Goal: Transaction & Acquisition: Purchase product/service

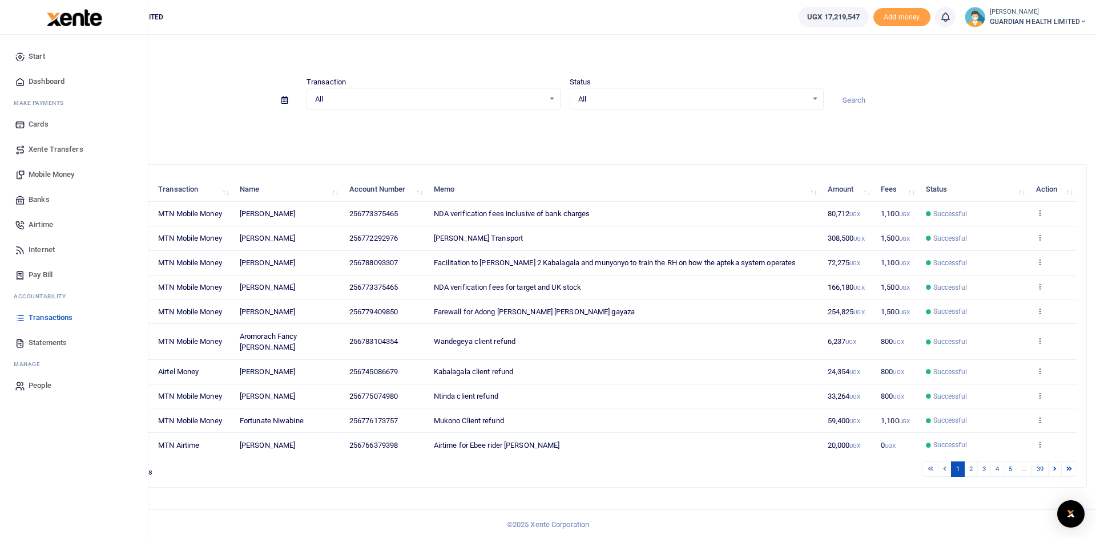
click at [47, 173] on span "Mobile Money" at bounding box center [52, 174] width 46 height 11
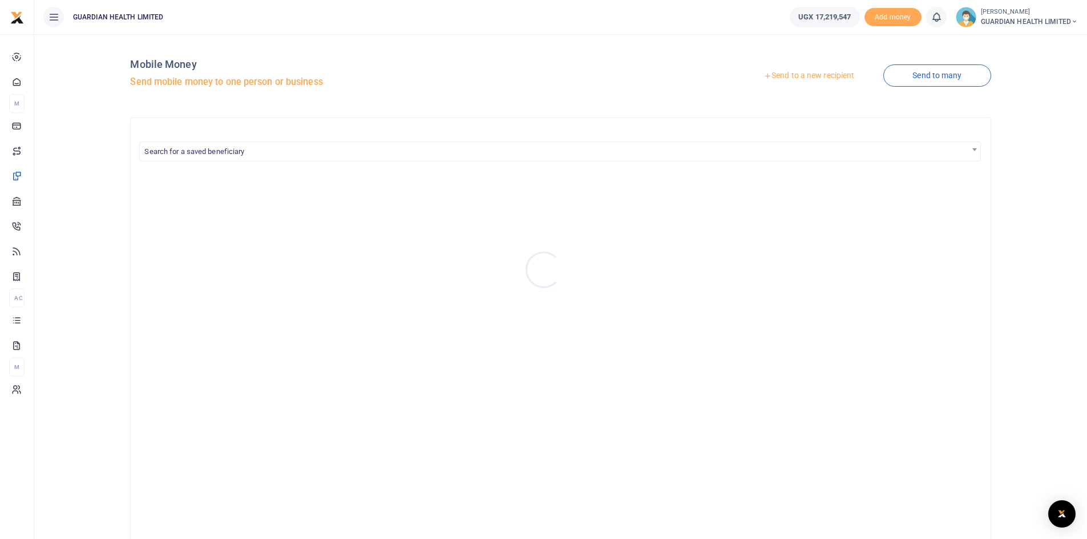
click at [799, 76] on div at bounding box center [543, 269] width 1087 height 539
click at [787, 70] on link "Send to a new recipient" at bounding box center [808, 76] width 149 height 21
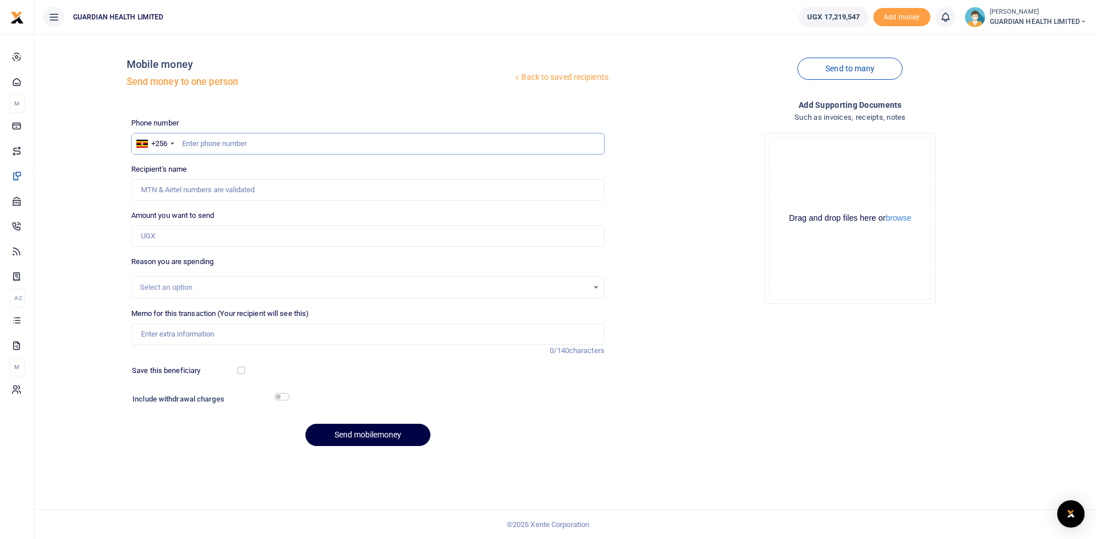
click at [250, 144] on input "text" at bounding box center [367, 144] width 473 height 22
type input "777065211"
type input "[PERSON_NAME]"
type input "777065211"
click at [233, 240] on input "Amount you want to send" at bounding box center [367, 236] width 473 height 22
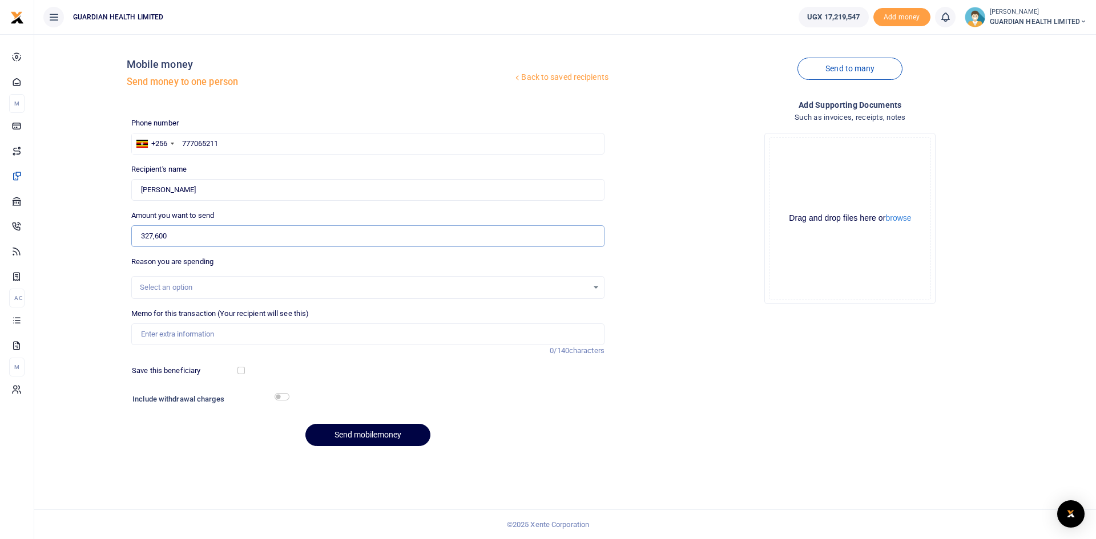
type input "327,600"
click at [191, 290] on div "Select an option" at bounding box center [364, 287] width 448 height 11
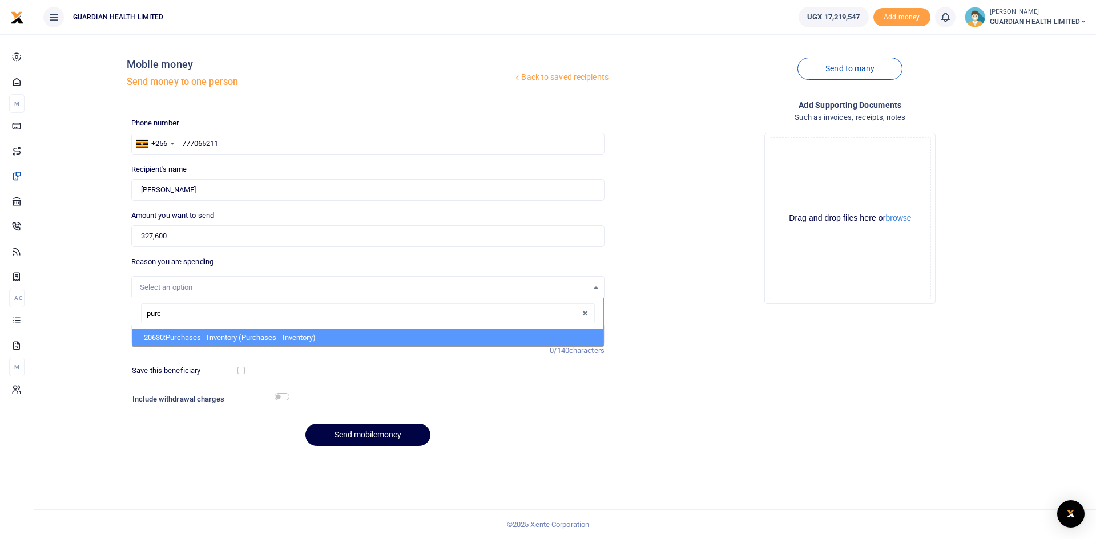
type input "purch"
click at [185, 339] on span "Purch" at bounding box center [174, 337] width 19 height 9
select select "5402"
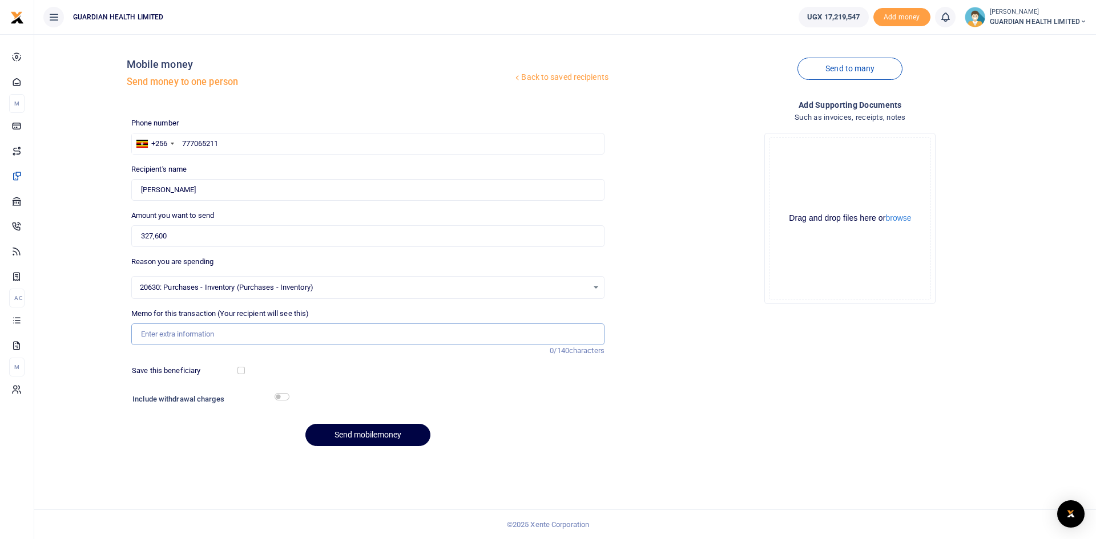
click at [186, 339] on input "Memo for this transaction (Your recipient will see this)" at bounding box center [367, 335] width 473 height 22
type input "First Pharmacy Cash Purchase"
click at [239, 373] on input "checkbox" at bounding box center [240, 370] width 7 height 7
click at [240, 370] on input "checkbox" at bounding box center [240, 370] width 7 height 7
checkbox input "false"
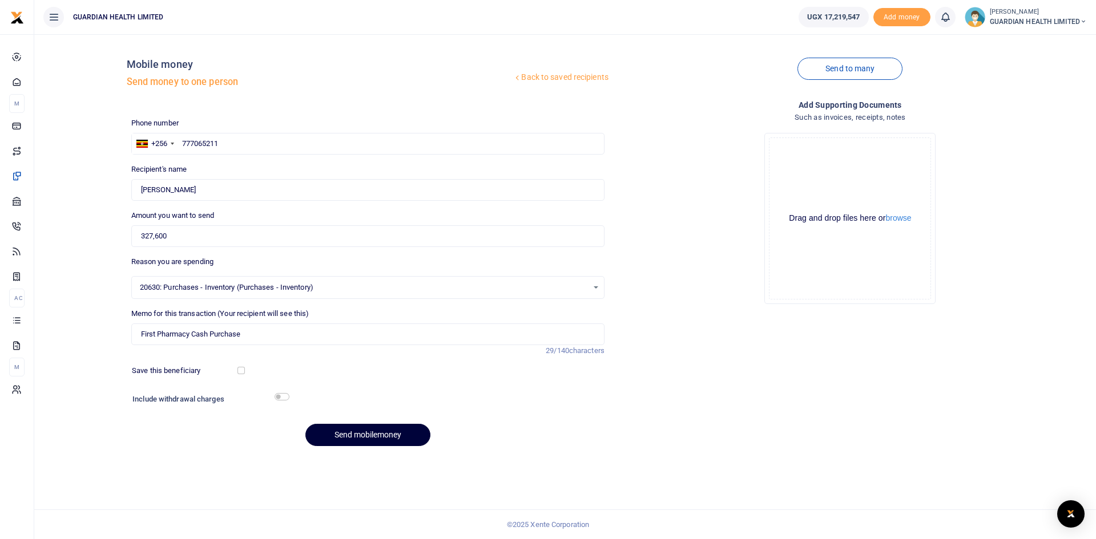
click at [360, 441] on button "Send mobilemoney" at bounding box center [367, 435] width 125 height 22
paste input "0761282277"
click at [188, 142] on input "0761282277" at bounding box center [367, 144] width 473 height 22
type input "761282277"
click at [173, 240] on input "Amount you want to send" at bounding box center [367, 236] width 473 height 22
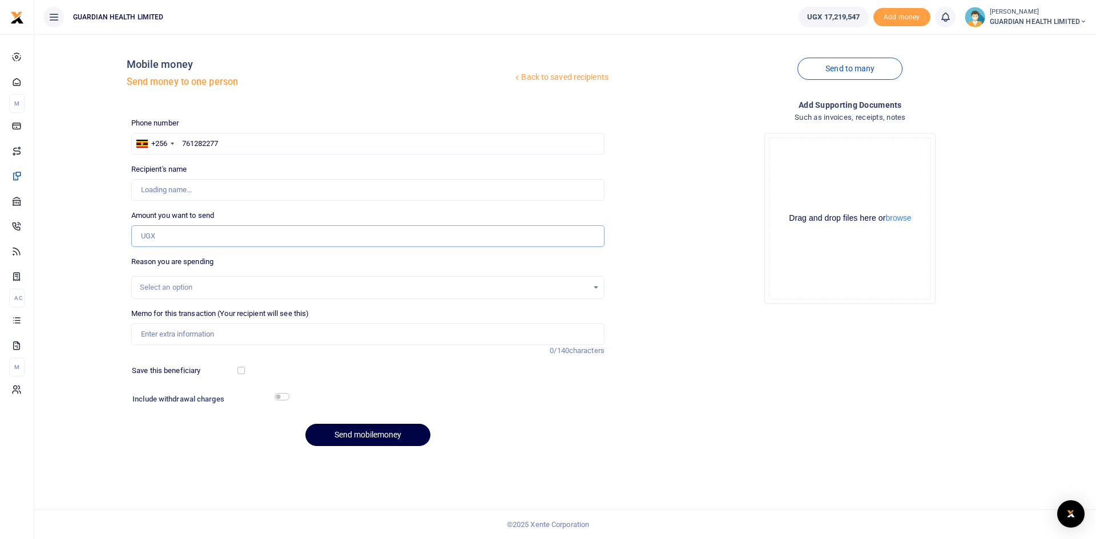
type input "[PERSON_NAME] Kyalikoba"
drag, startPoint x: 169, startPoint y: 240, endPoint x: 263, endPoint y: 210, distance: 98.2
click at [169, 240] on input "Amount you want to send" at bounding box center [367, 236] width 473 height 22
type input "154,000"
click at [182, 287] on div "Select an option" at bounding box center [364, 287] width 448 height 11
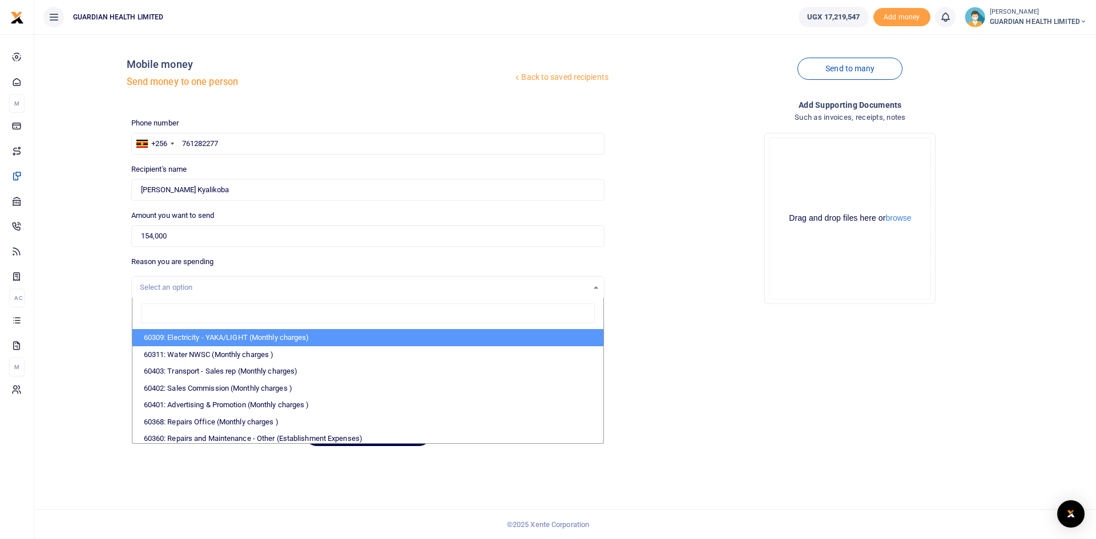
click at [812, 339] on div "Add supporting Documents Such as invoices, receipts, notes Drop your files here…" at bounding box center [850, 277] width 482 height 357
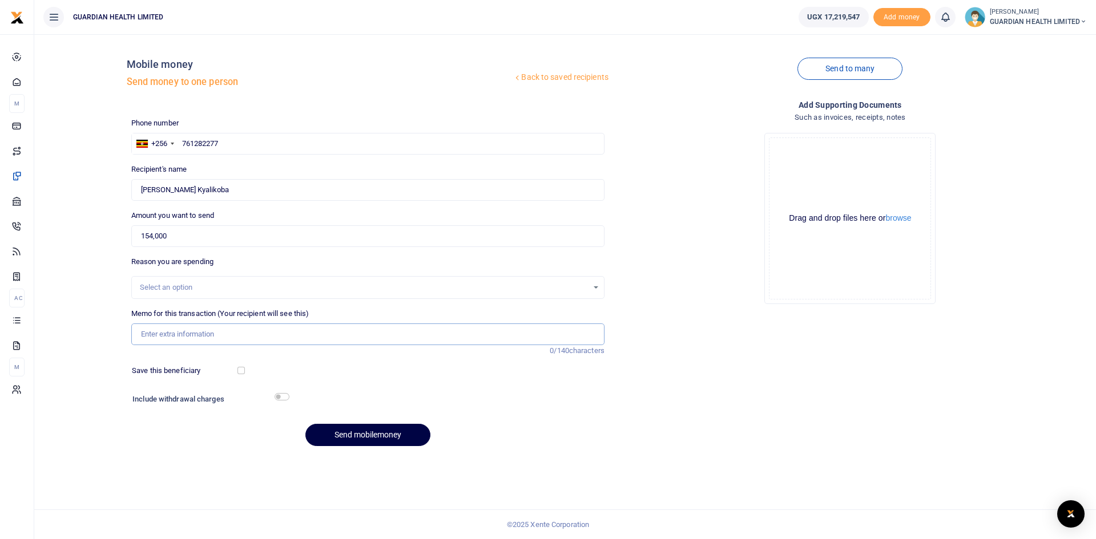
click at [258, 339] on input "Memo for this transaction (Your recipient will see this)" at bounding box center [367, 335] width 473 height 22
type input "kabalagala petty cash"
click at [239, 371] on input "checkbox" at bounding box center [240, 370] width 7 height 7
checkbox input "true"
click at [285, 397] on input "checkbox" at bounding box center [281, 396] width 15 height 7
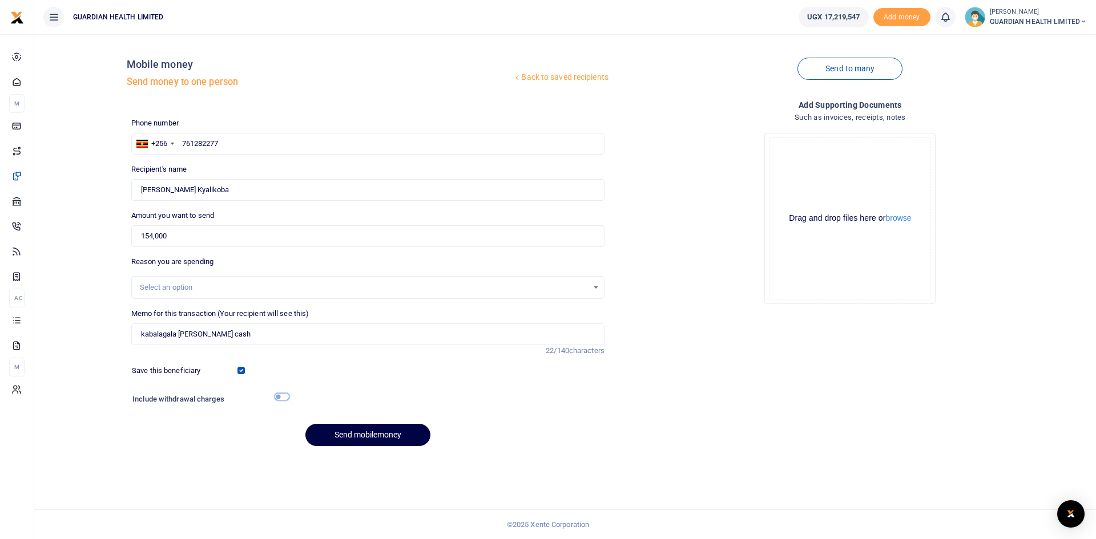
checkbox input "true"
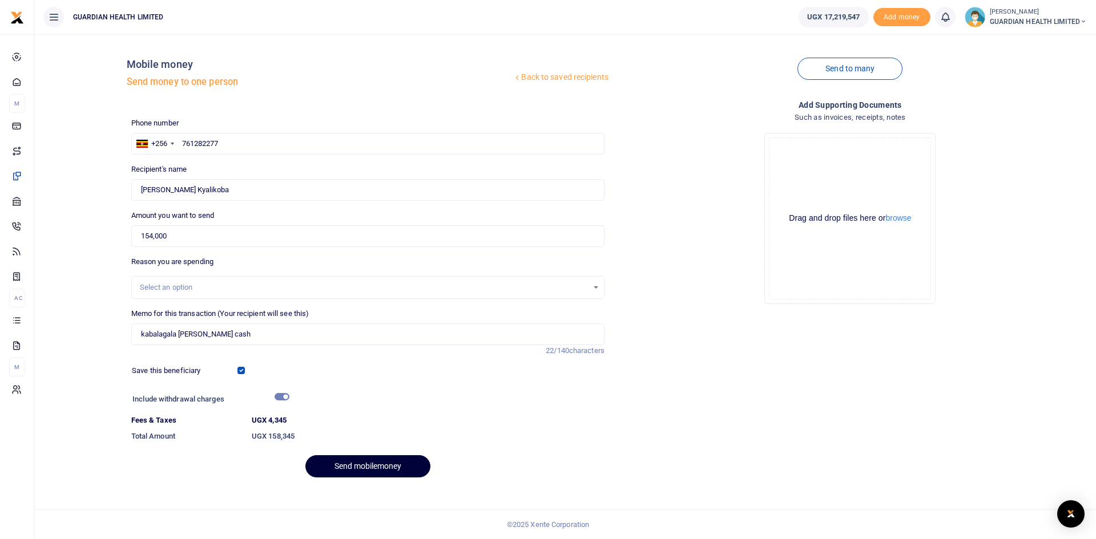
click at [363, 462] on button "Send mobilemoney" at bounding box center [367, 466] width 125 height 22
drag, startPoint x: 126, startPoint y: 138, endPoint x: 78, endPoint y: 131, distance: 47.9
click at [75, 136] on div "Back to saved recipients Mobile money Send money to one person Send to many Pho…" at bounding box center [565, 264] width 1052 height 443
type input "761282277"
click at [378, 482] on div "Phone number +256 Uganda +256 761282277 Phone is required. Recipient's name Fou…" at bounding box center [368, 303] width 482 height 370
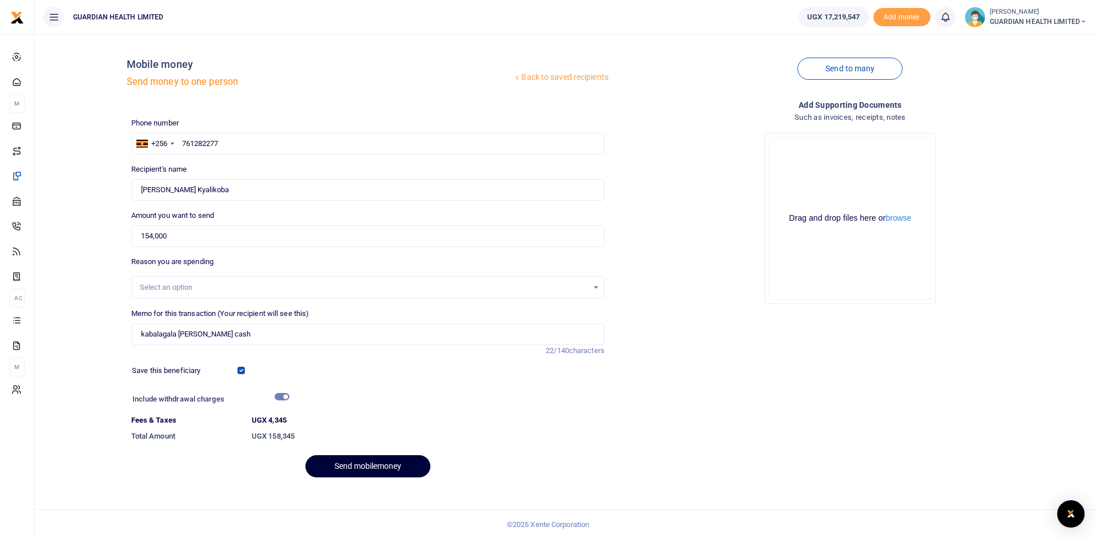
click at [355, 466] on button "Send mobilemoney" at bounding box center [367, 466] width 125 height 22
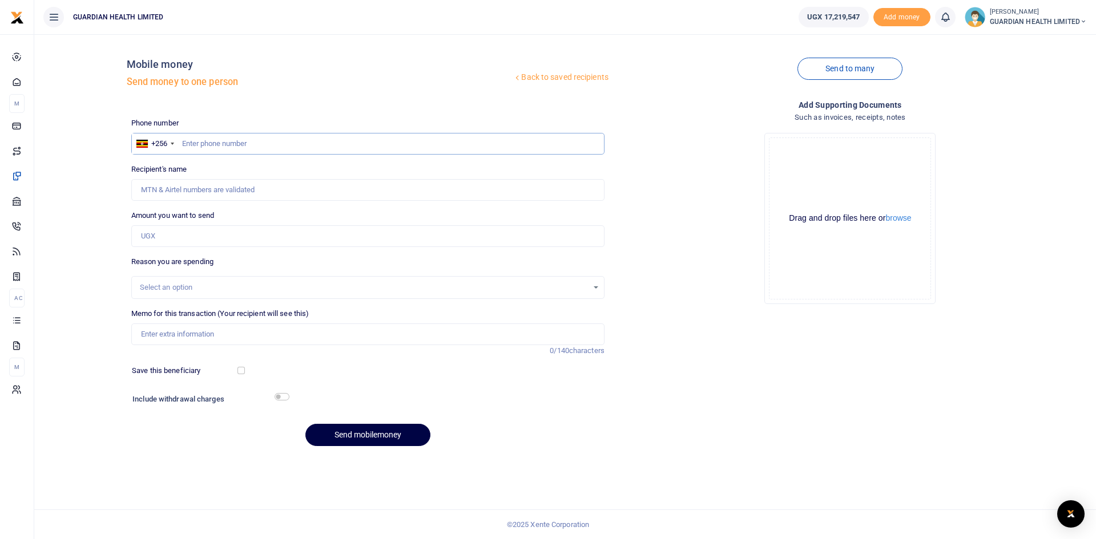
paste input "0763385416"
click at [185, 144] on input "0763385416" at bounding box center [367, 144] width 473 height 22
type input "763385416"
type input "Doreen Musiimenta"
type input "763385416"
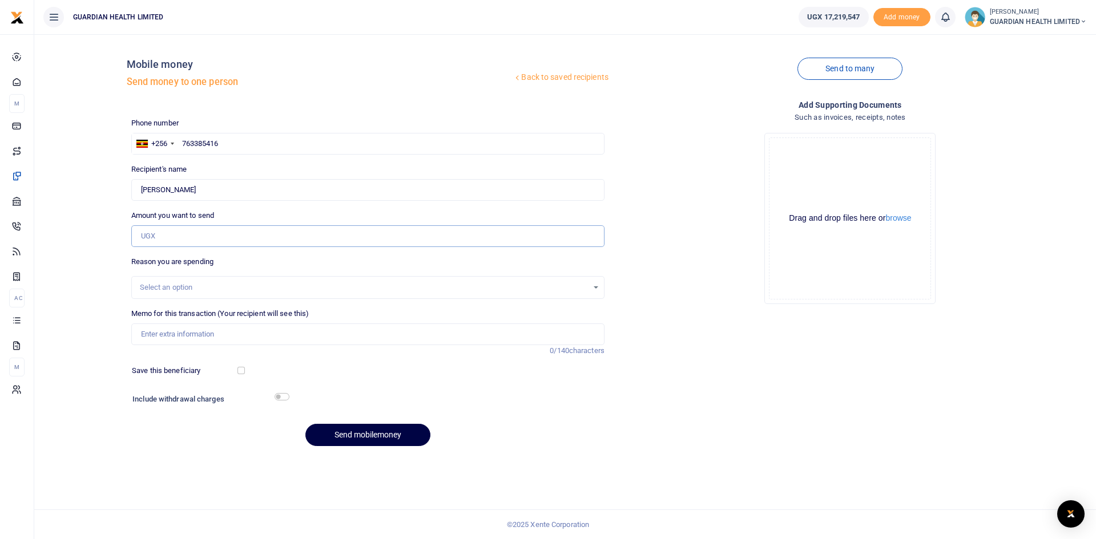
click at [182, 238] on input "Amount you want to send" at bounding box center [367, 236] width 473 height 22
type input "167,600"
click at [197, 338] on input "Memo for this transaction (Your recipient will see this)" at bounding box center [367, 335] width 473 height 22
type input "Kisementi Petty cash"
click at [241, 366] on div "Save this beneficiary" at bounding box center [185, 370] width 116 height 11
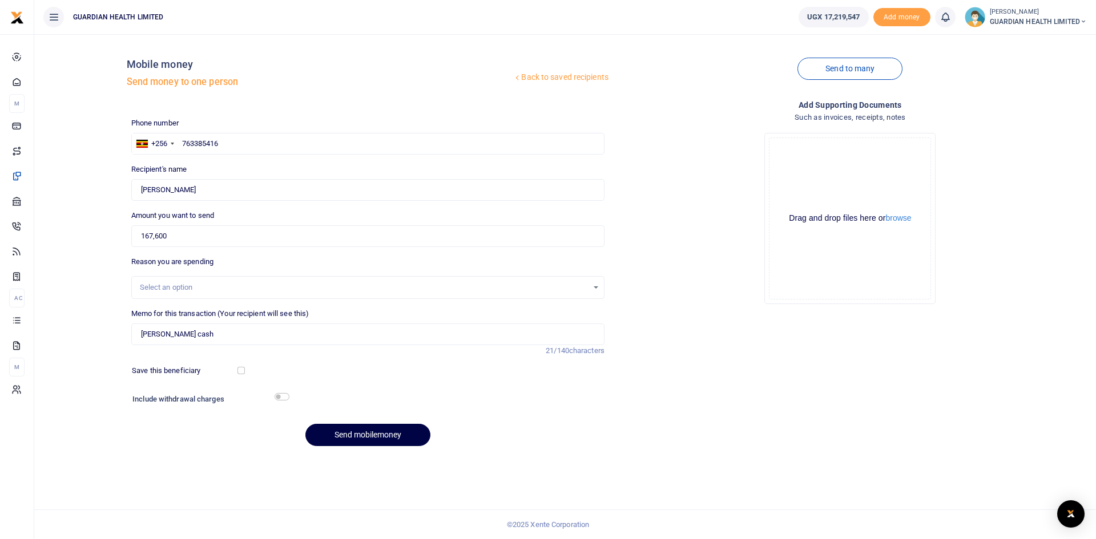
click at [242, 375] on div "Save this beneficiary" at bounding box center [185, 370] width 116 height 11
click at [241, 373] on input "checkbox" at bounding box center [240, 370] width 7 height 7
checkbox input "true"
click at [280, 398] on input "checkbox" at bounding box center [281, 396] width 15 height 7
checkbox input "true"
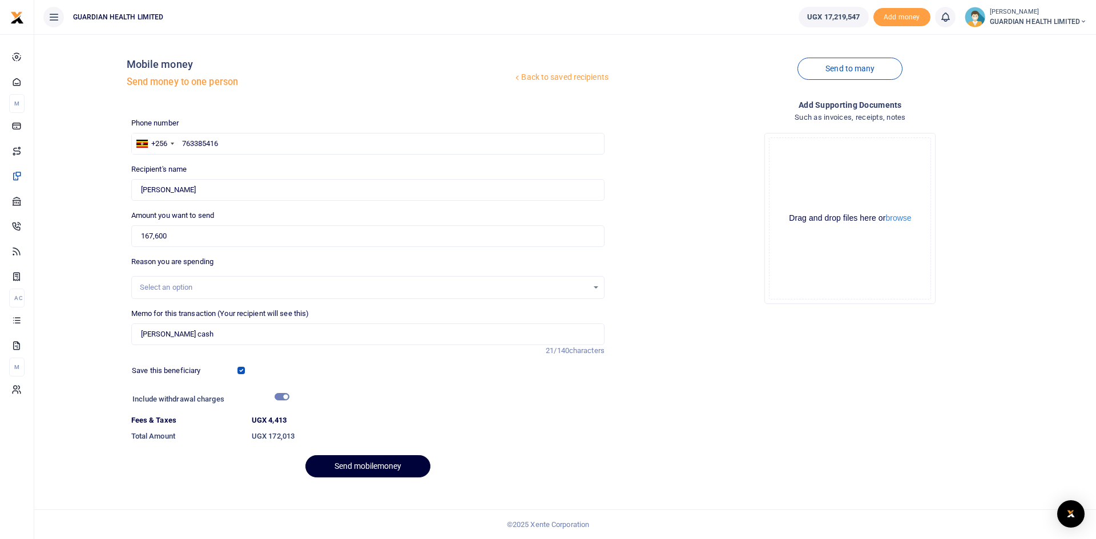
click at [362, 462] on button "Send mobilemoney" at bounding box center [367, 466] width 125 height 22
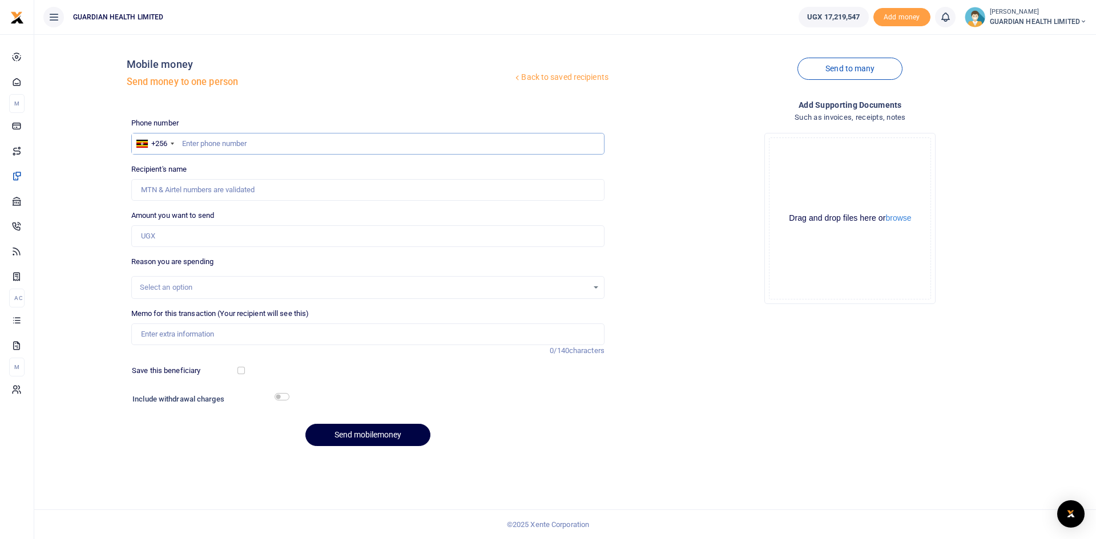
paste input "0786416924"
click at [187, 145] on input "0786416924" at bounding box center [367, 144] width 473 height 22
type input "786416924"
click at [171, 239] on input "Amount you want to send" at bounding box center [367, 236] width 473 height 22
type input "Frances Apio"
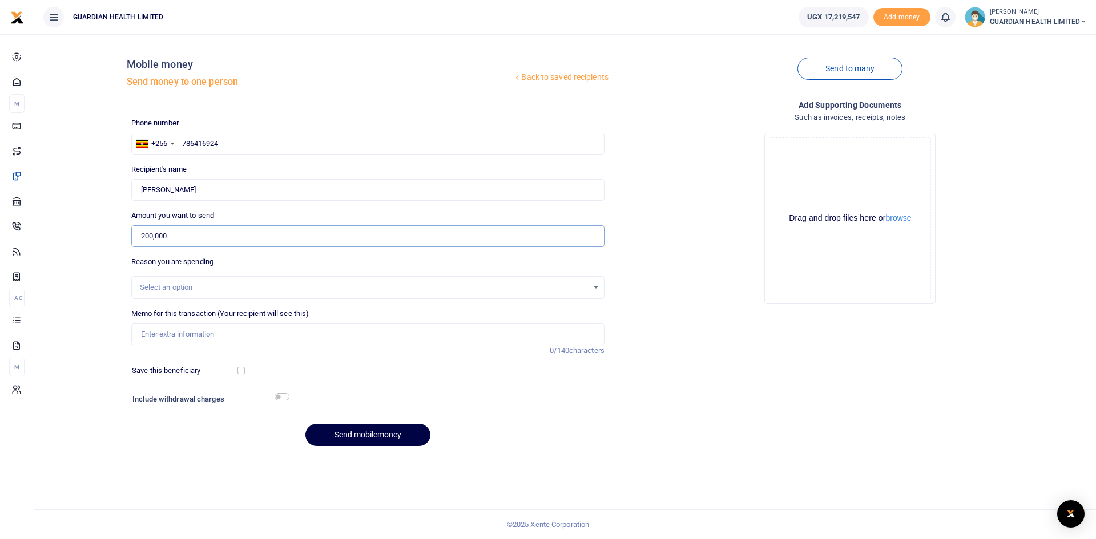
type input "200,000"
click at [178, 329] on input "Memo for this transaction (Your recipient will see this)" at bounding box center [367, 335] width 473 height 22
type input "Kitintale Petty Cash"
click at [240, 371] on input "checkbox" at bounding box center [240, 370] width 7 height 7
checkbox input "true"
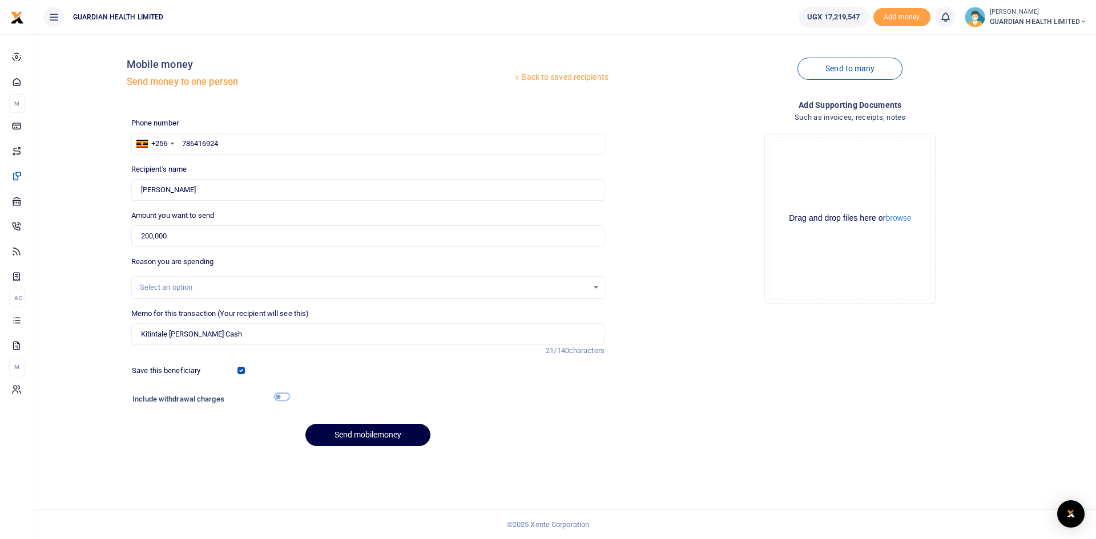
click at [277, 395] on input "checkbox" at bounding box center [281, 396] width 15 height 7
checkbox input "true"
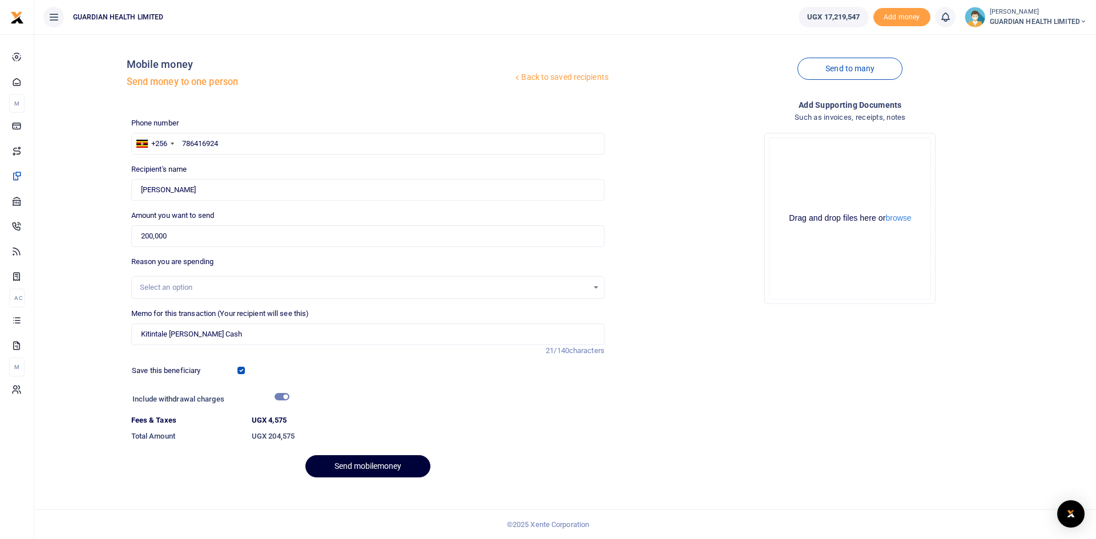
click at [350, 466] on button "Send mobilemoney" at bounding box center [367, 466] width 125 height 22
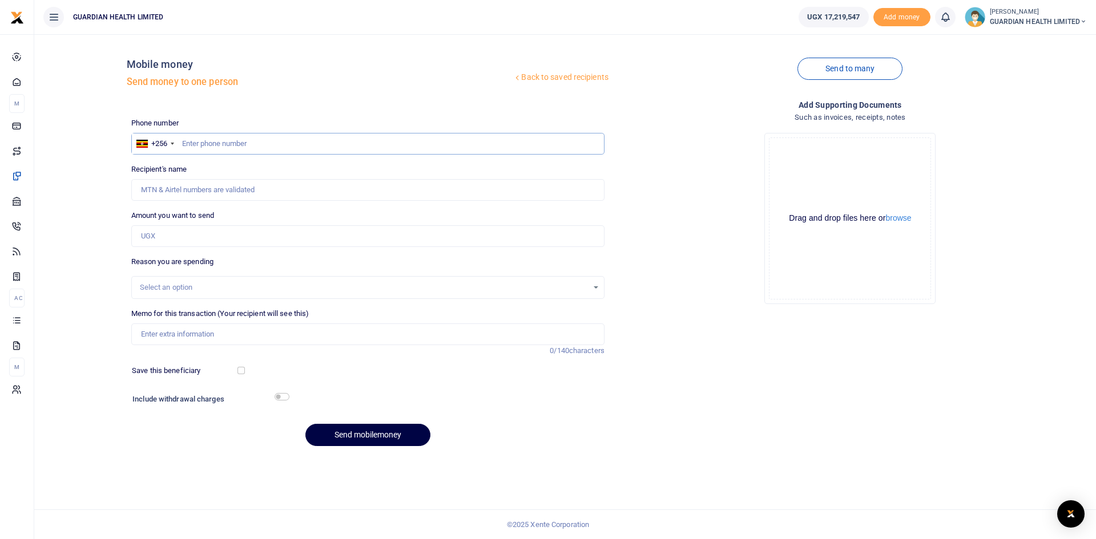
click at [266, 146] on input "text" at bounding box center [367, 144] width 473 height 22
type input "783266767"
type input "Unity Amutuheire"
type input "783266767"
drag, startPoint x: 216, startPoint y: 242, endPoint x: 322, endPoint y: 242, distance: 106.1
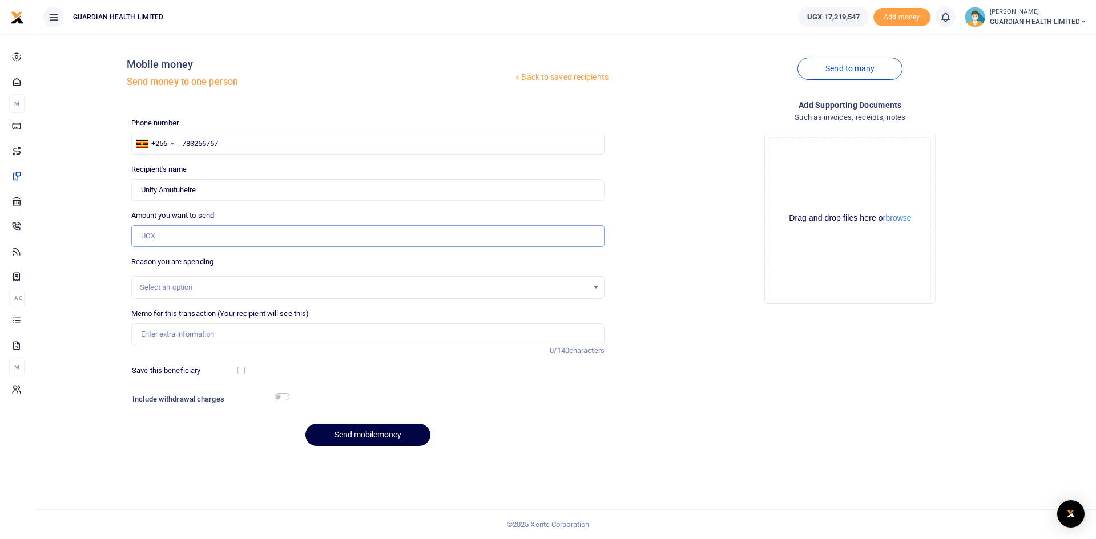
click at [216, 242] on input "Amount you want to send" at bounding box center [367, 236] width 473 height 22
type input "200,000"
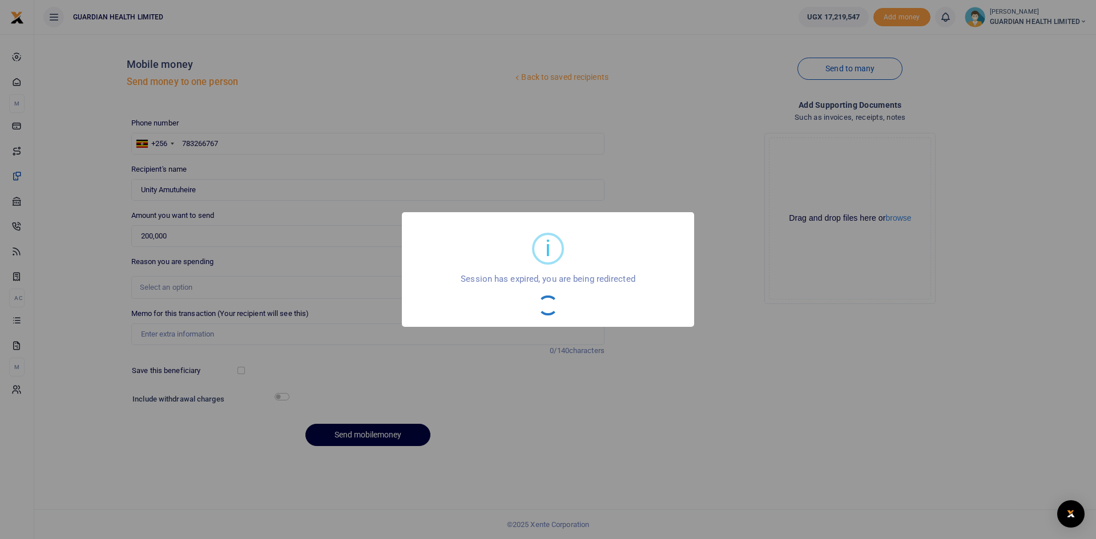
click at [216, 335] on div "i × Session has expired, you are being redirected OK No Cancel" at bounding box center [548, 269] width 1096 height 539
click at [626, 401] on div "i × Session has expired, you are being redirected OK No Cancel" at bounding box center [548, 269] width 1096 height 539
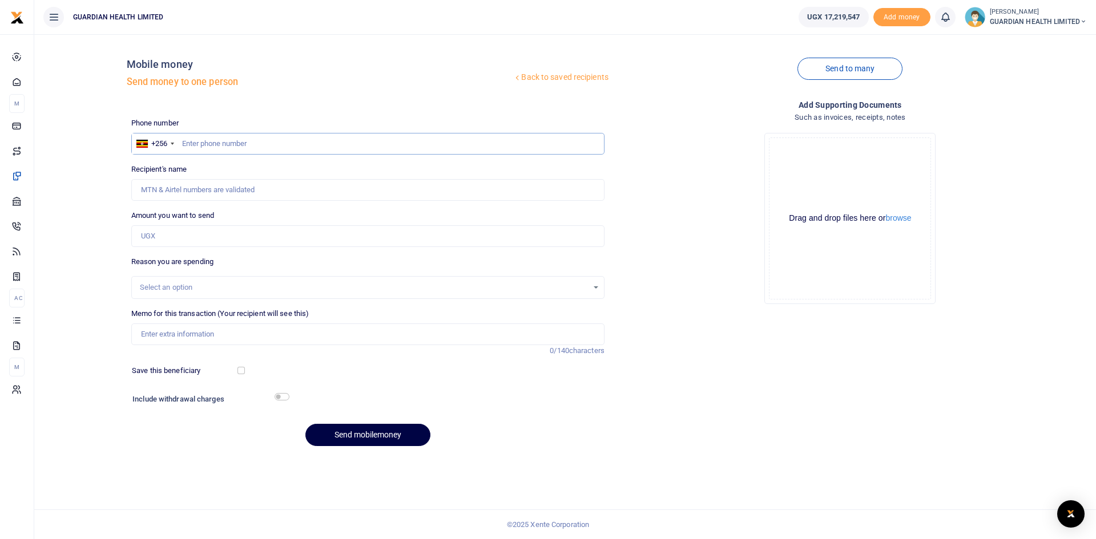
click at [281, 148] on input "text" at bounding box center [367, 144] width 473 height 22
type input "783266767"
type input "Unity Amutuheire"
type input "783266767"
drag, startPoint x: 171, startPoint y: 237, endPoint x: 370, endPoint y: 234, distance: 198.6
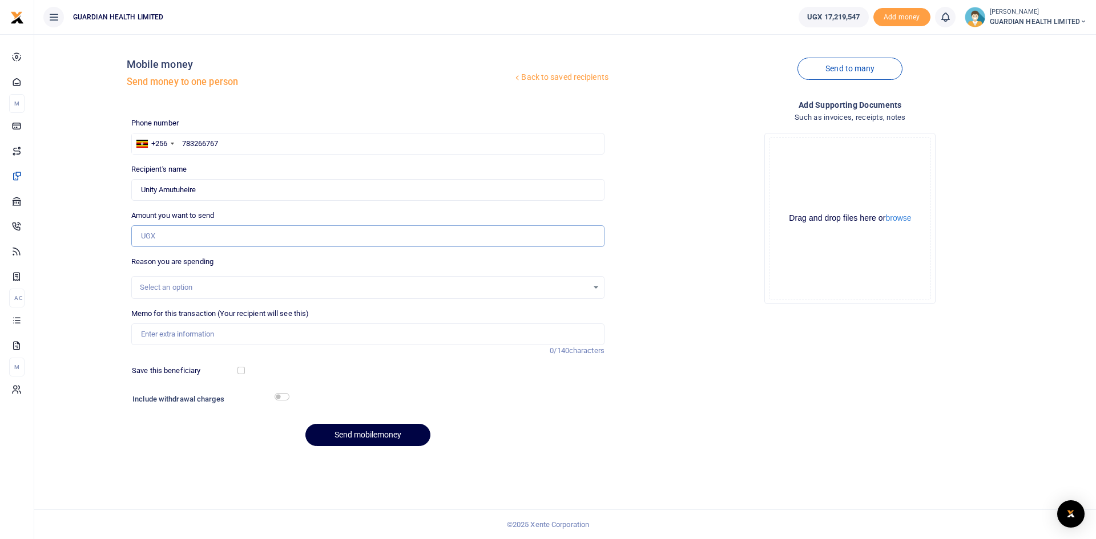
click at [171, 237] on input "Amount you want to send" at bounding box center [367, 236] width 473 height 22
type input "200,000"
click at [180, 335] on input "Memo for this transaction (Your recipient will see this)" at bounding box center [367, 335] width 473 height 22
type input "Kiruddu Petty cash"
click at [236, 369] on div "Save this beneficiary" at bounding box center [185, 370] width 116 height 11
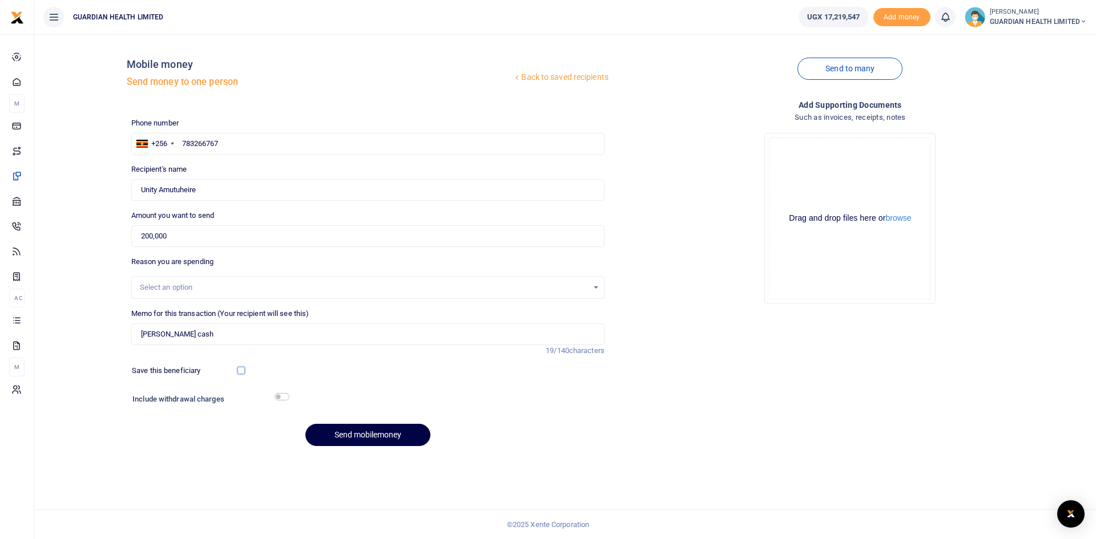
click at [240, 371] on input "checkbox" at bounding box center [240, 370] width 7 height 7
checkbox input "true"
click at [283, 399] on input "checkbox" at bounding box center [281, 396] width 15 height 7
checkbox input "true"
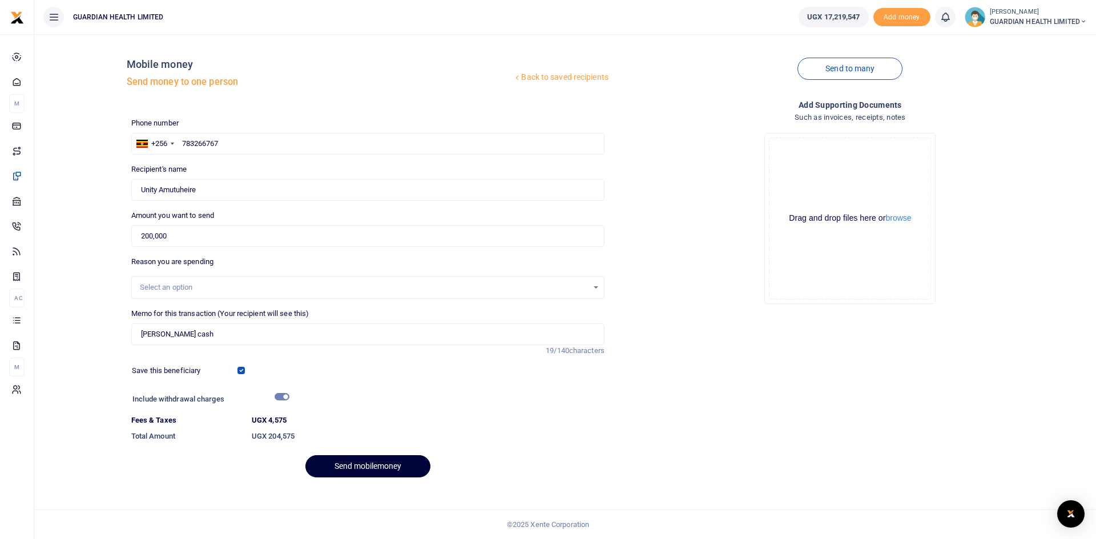
click at [367, 464] on button "Send mobilemoney" at bounding box center [367, 466] width 125 height 22
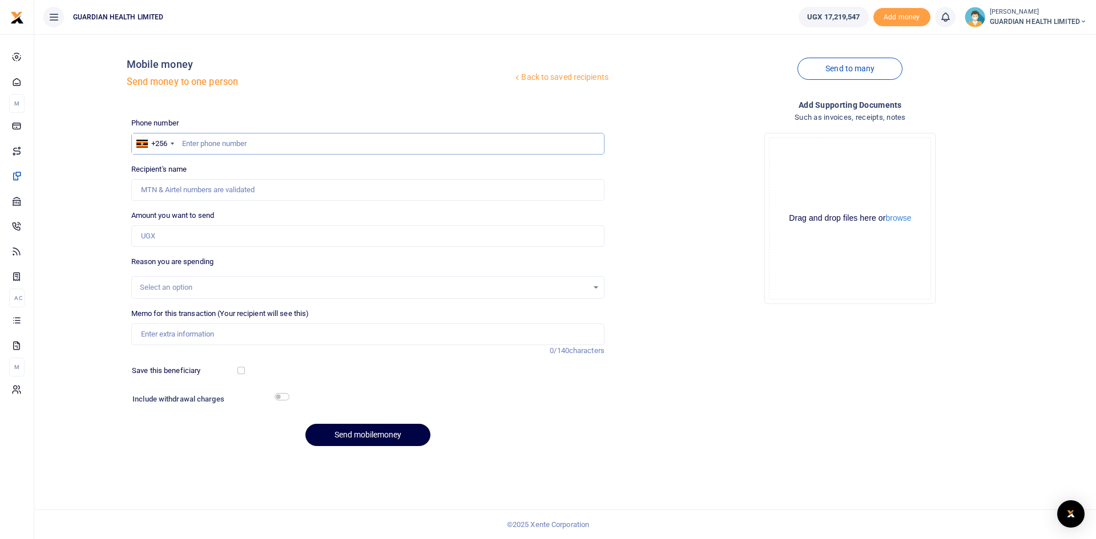
paste input "0786852636"
click at [187, 143] on input "0786852636" at bounding box center [367, 144] width 473 height 22
type input "786852636"
click at [176, 242] on input "Amount you want to send" at bounding box center [367, 236] width 473 height 22
type input "Happy Nandera"
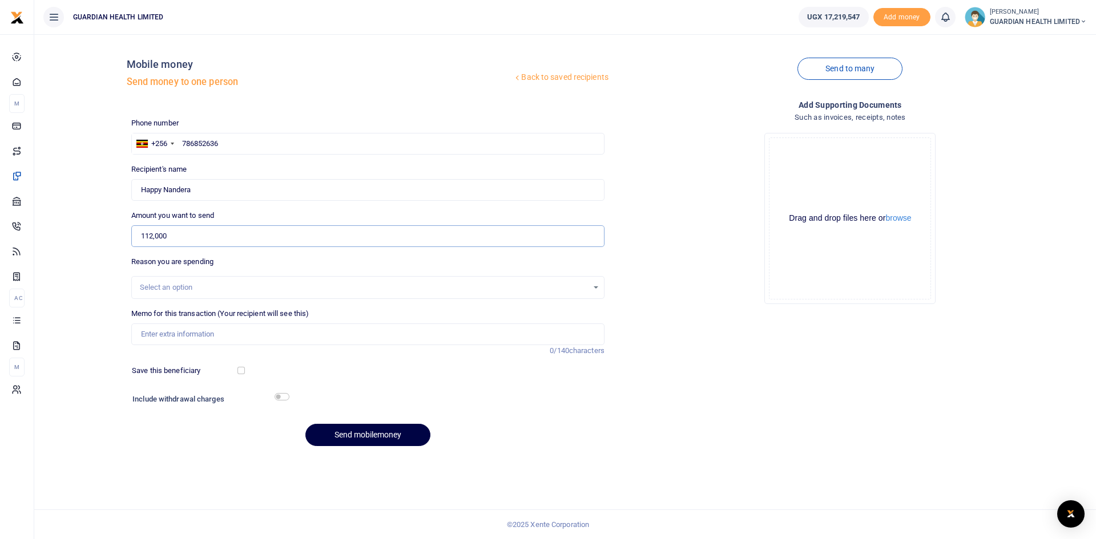
type input "112,000"
click at [213, 331] on input "Memo for this transaction (Your recipient will see this)" at bounding box center [367, 335] width 473 height 22
type input "[PERSON_NAME] cash"
click at [244, 373] on input "checkbox" at bounding box center [240, 370] width 7 height 7
checkbox input "true"
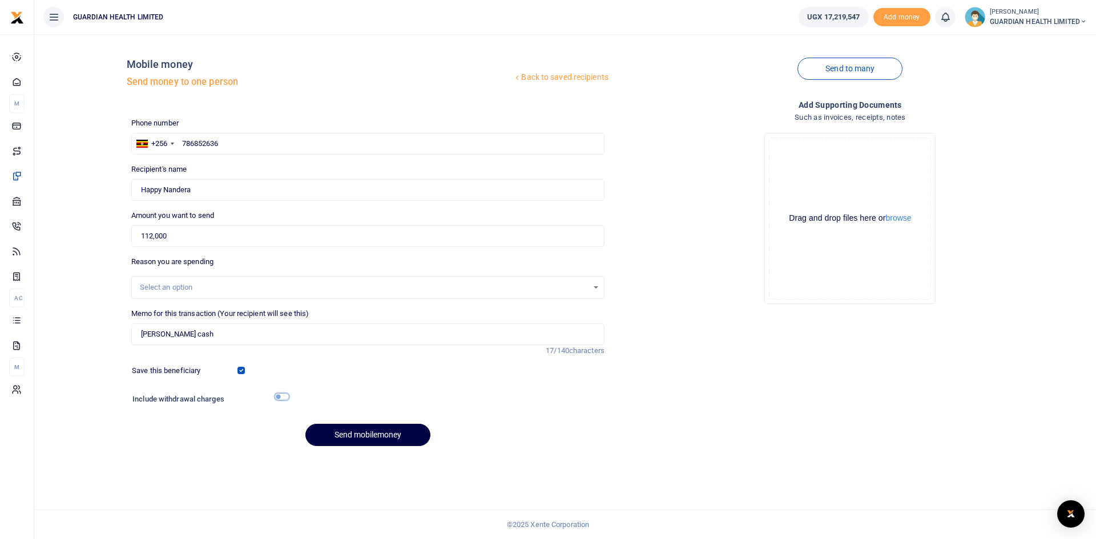
click at [278, 397] on input "checkbox" at bounding box center [281, 396] width 15 height 7
checkbox input "true"
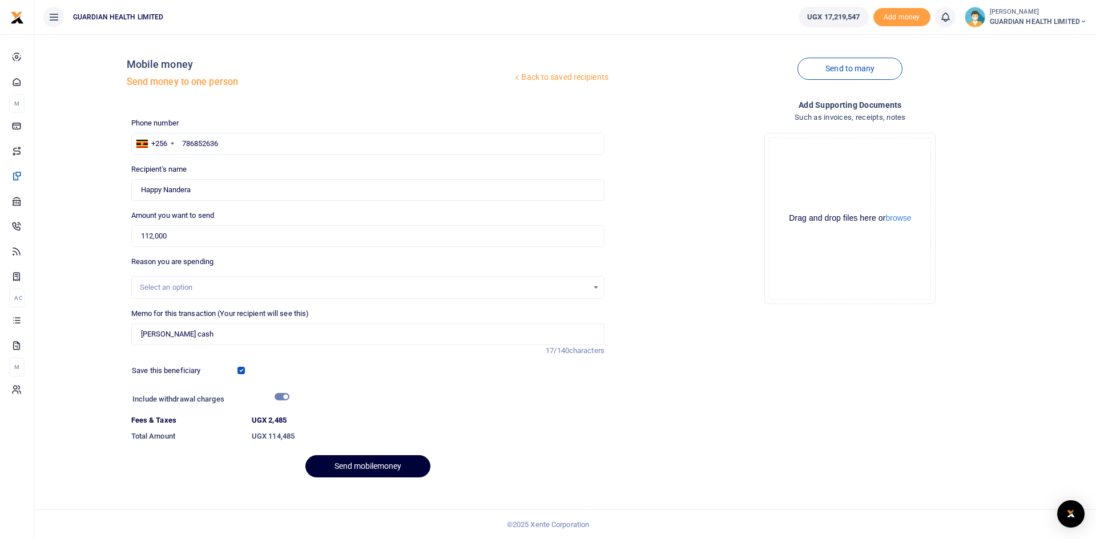
click at [351, 463] on button "Send mobilemoney" at bounding box center [367, 466] width 125 height 22
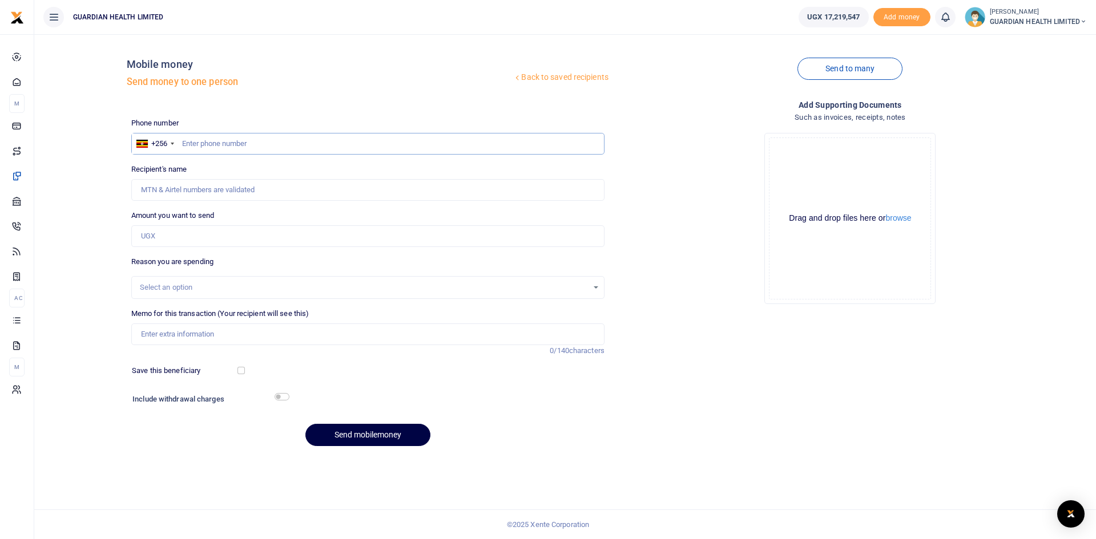
paste input "0758846604"
click at [185, 145] on input "0758846604" at bounding box center [367, 144] width 473 height 22
type input "758846604"
click at [163, 238] on input "Amount you want to send" at bounding box center [367, 236] width 473 height 22
type input "104,000"
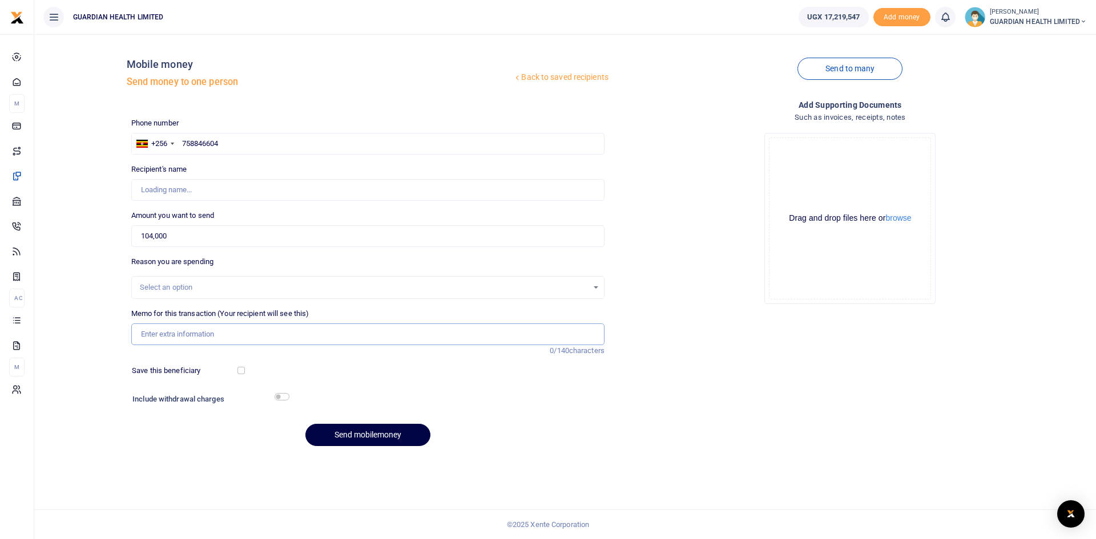
click at [172, 335] on input "Memo for this transaction (Your recipient will see this)" at bounding box center [367, 335] width 473 height 22
type input "Kivumbi Johnbosco"
type input "Naalya 1 [PERSON_NAME] cash"
click at [241, 367] on input "checkbox" at bounding box center [240, 370] width 7 height 7
checkbox input "true"
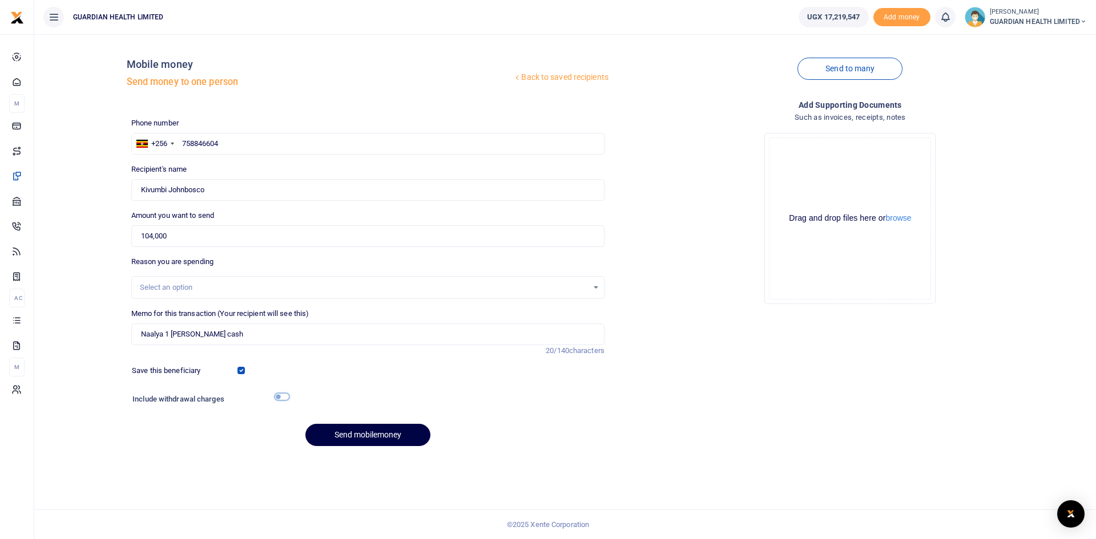
click at [278, 397] on input "checkbox" at bounding box center [281, 396] width 15 height 7
checkbox input "true"
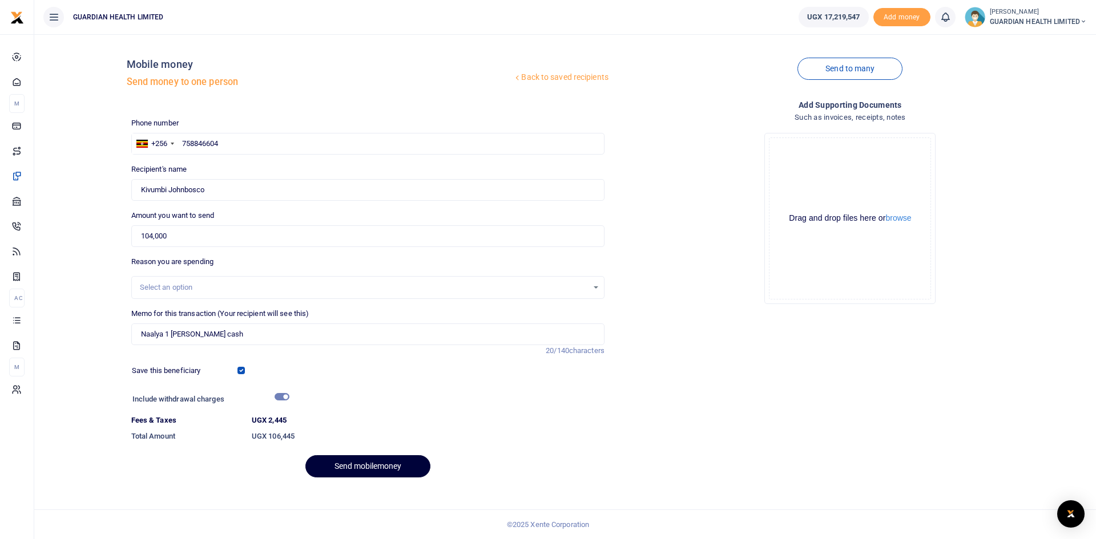
click at [352, 468] on button "Send mobilemoney" at bounding box center [367, 466] width 125 height 22
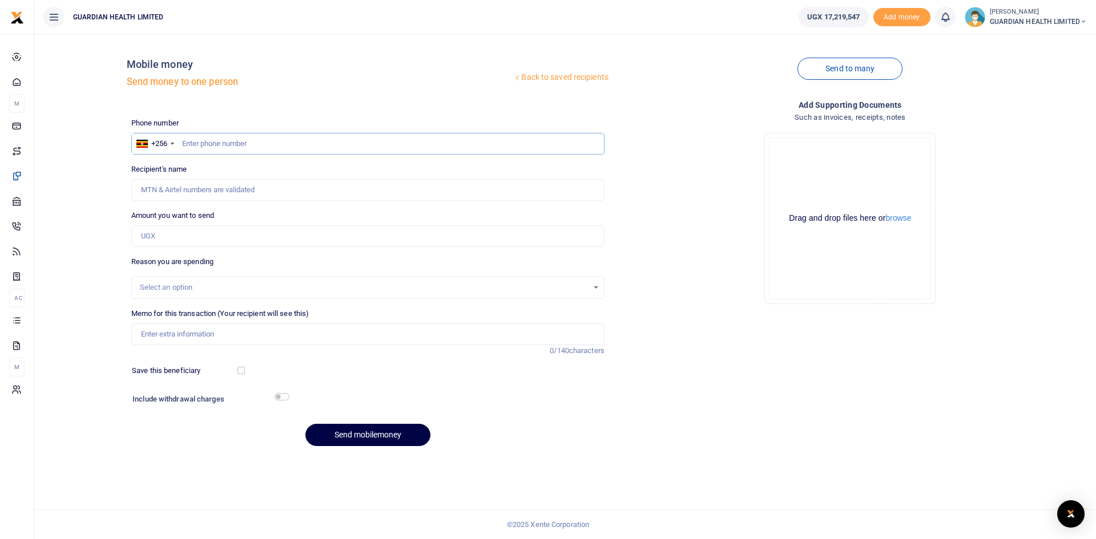
paste input "0707531052"
click at [187, 140] on input "0707531052" at bounding box center [367, 144] width 473 height 22
type input "707531052"
click at [193, 232] on input "Amount you want to send" at bounding box center [367, 236] width 473 height 22
type input "100,000"
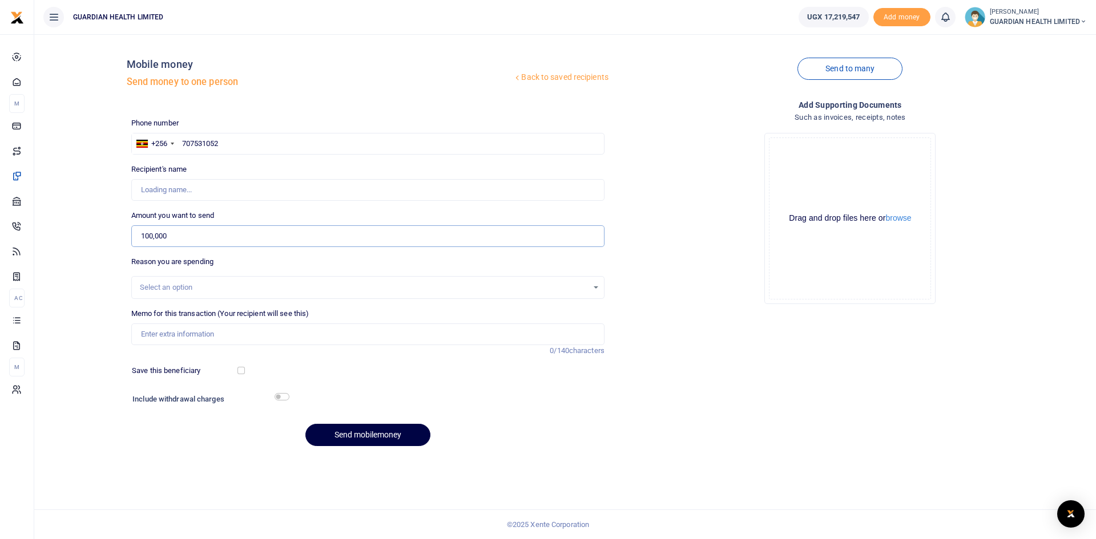
type input "Veronica Amusugut"
type input "100,000"
click at [196, 329] on input "Memo for this transaction (Your recipient will see this)" at bounding box center [367, 335] width 473 height 22
type input "Mukono petty cash"
click at [239, 370] on input "checkbox" at bounding box center [240, 370] width 7 height 7
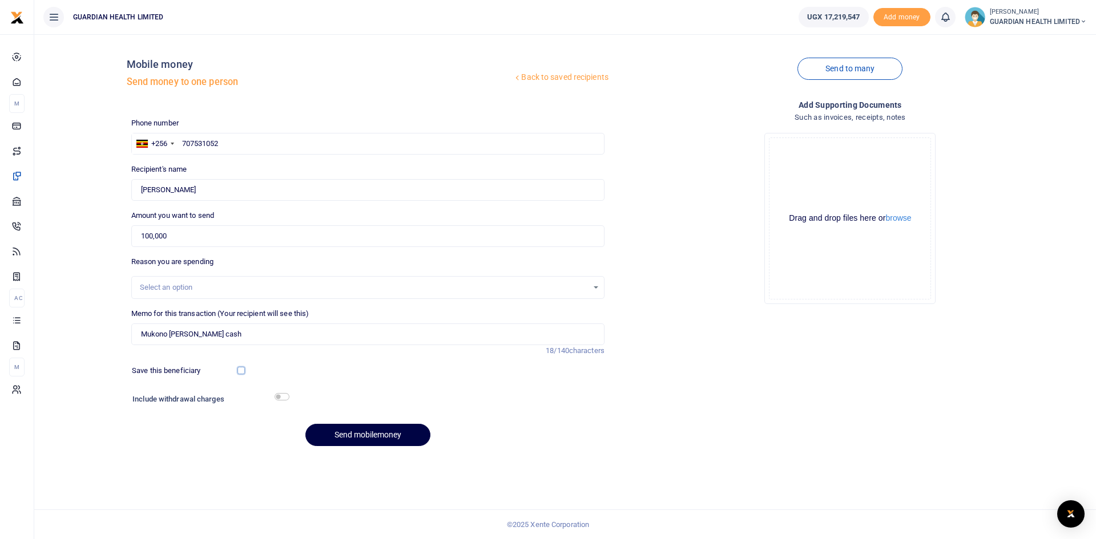
checkbox input "true"
click at [285, 397] on input "checkbox" at bounding box center [281, 396] width 15 height 7
checkbox input "true"
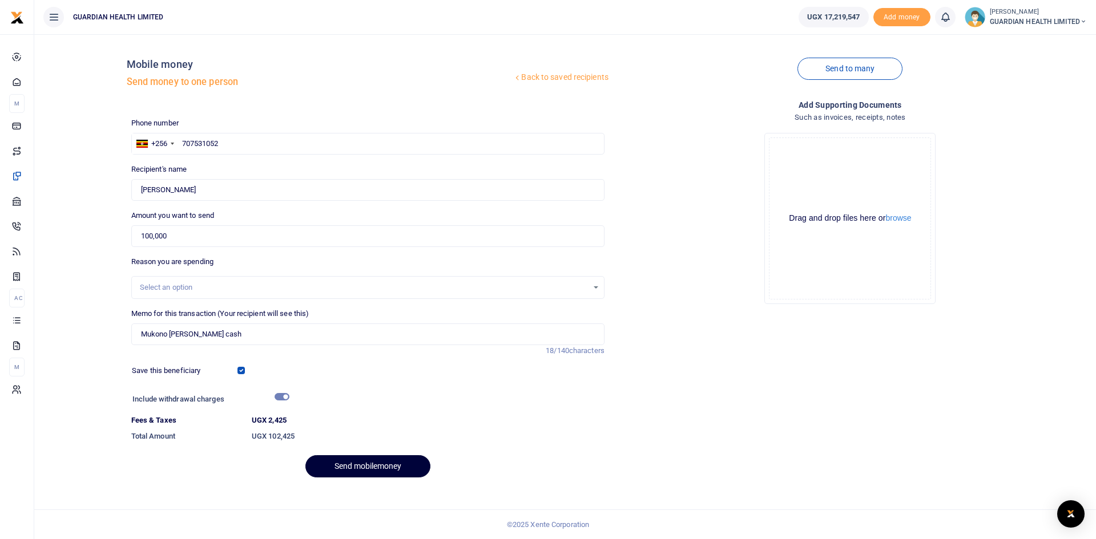
click at [383, 463] on button "Send mobilemoney" at bounding box center [367, 466] width 125 height 22
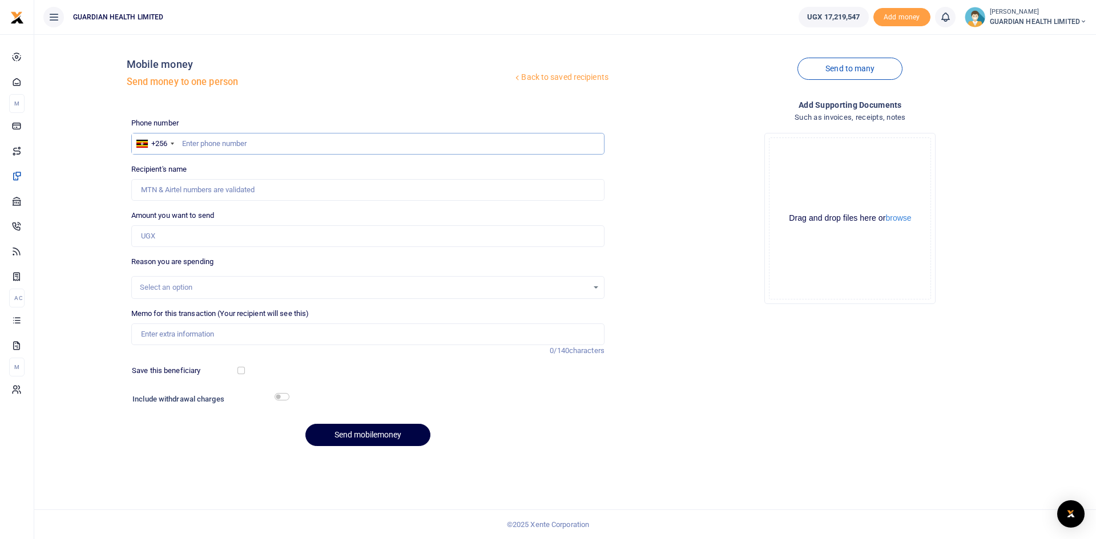
paste input "0763557968"
click at [186, 145] on input "0763557968" at bounding box center [367, 144] width 473 height 22
type input "763557968"
click at [185, 233] on input "Amount you want to send" at bounding box center [367, 236] width 473 height 22
type input "[PERSON_NAME]"
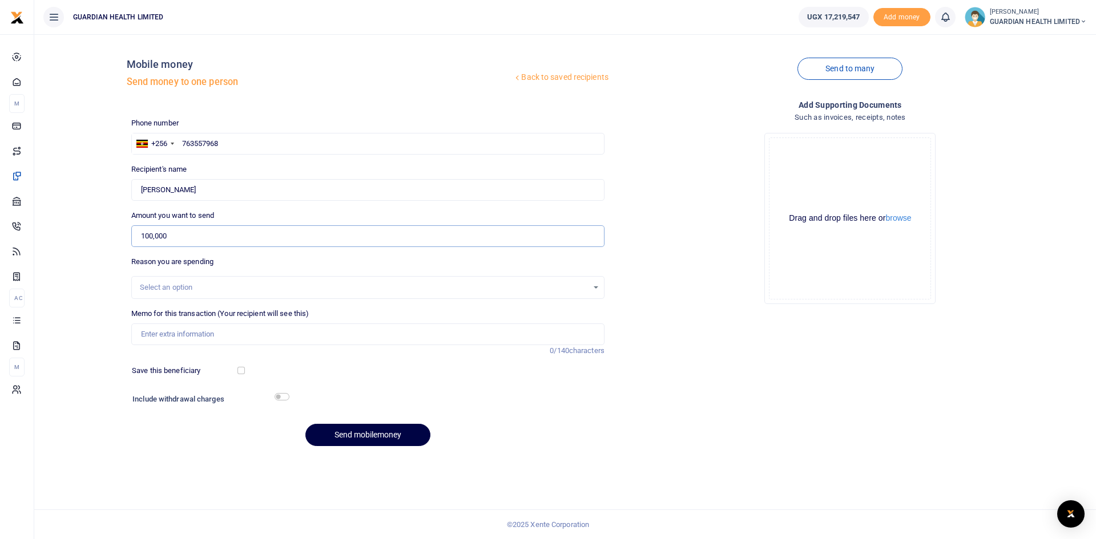
type input "100,000"
click at [181, 335] on input "Memo for this transaction (Your recipient will see this)" at bounding box center [367, 335] width 473 height 22
type input "[PERSON_NAME] Street [PERSON_NAME] cash"
click at [240, 370] on input "checkbox" at bounding box center [240, 370] width 7 height 7
checkbox input "true"
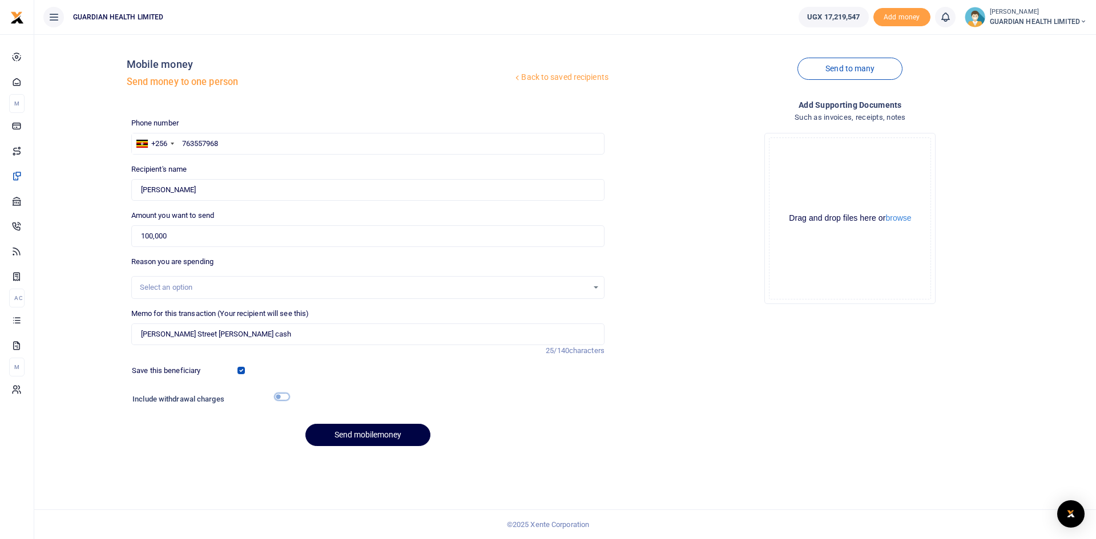
click at [288, 398] on input "checkbox" at bounding box center [281, 396] width 15 height 7
checkbox input "true"
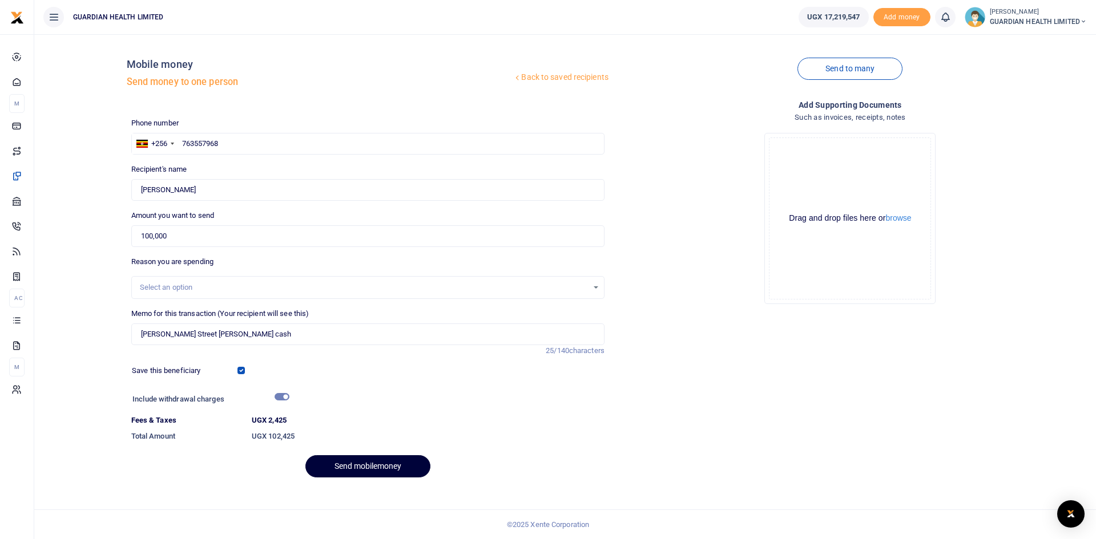
click at [351, 470] on button "Send mobilemoney" at bounding box center [367, 466] width 125 height 22
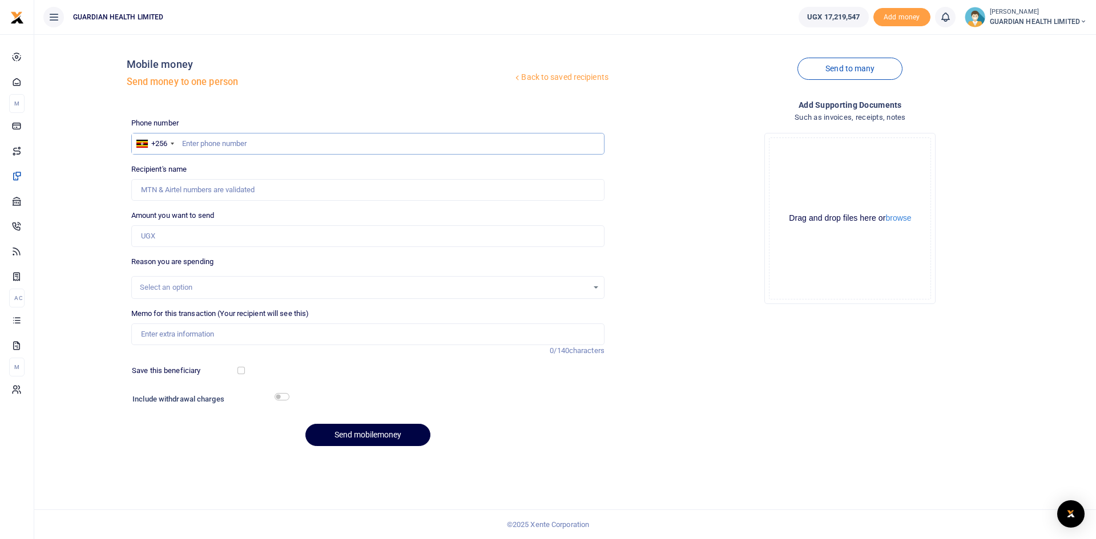
click at [207, 146] on input "text" at bounding box center [367, 144] width 473 height 22
type input "773118075"
type input "Lorna Mayende"
click at [217, 236] on input "Amount you want to send" at bounding box center [367, 236] width 473 height 22
type input "5,000,000"
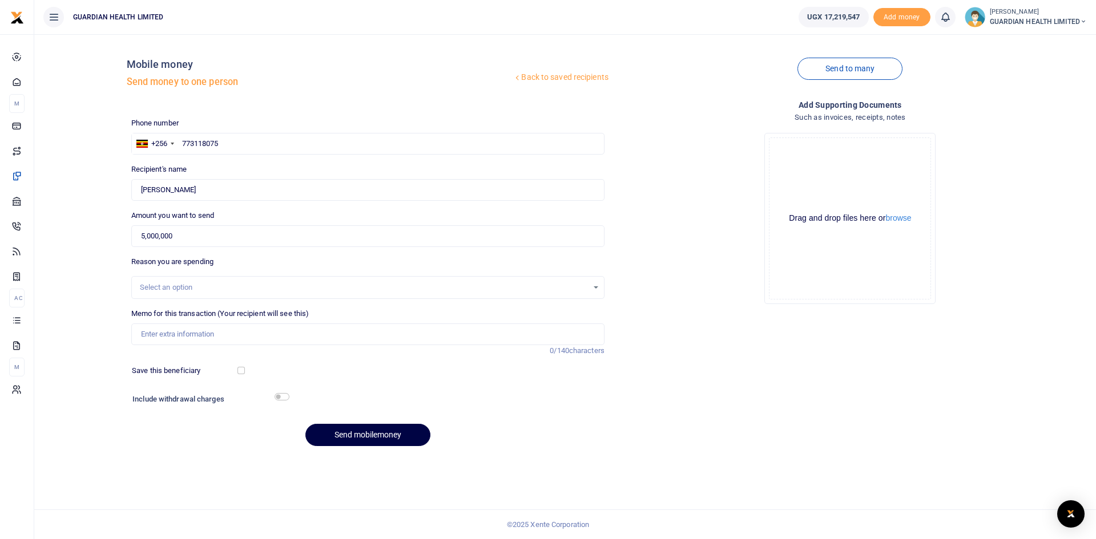
click at [207, 288] on div "Select an option" at bounding box center [364, 287] width 448 height 11
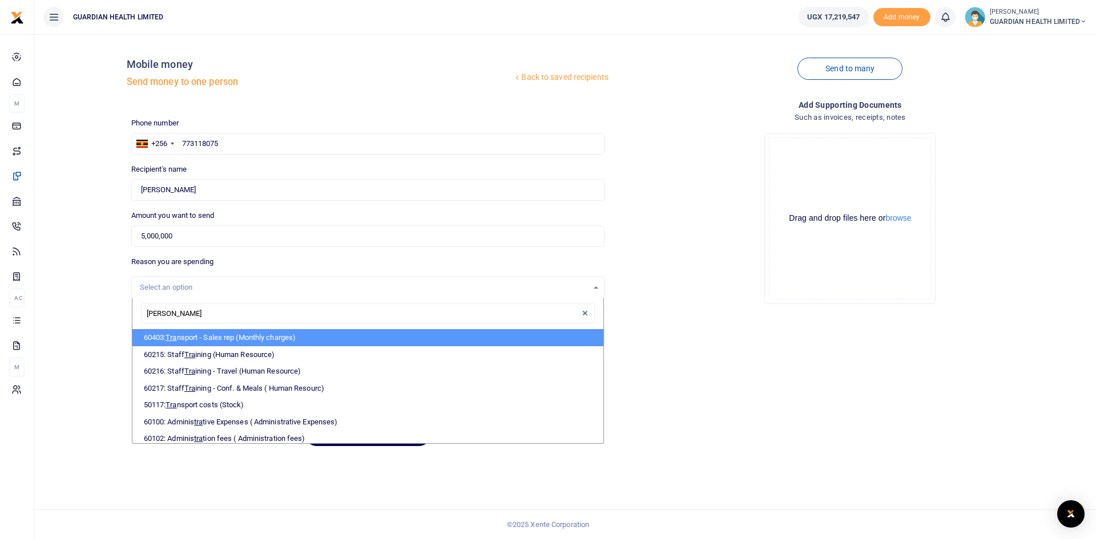
type input "trans"
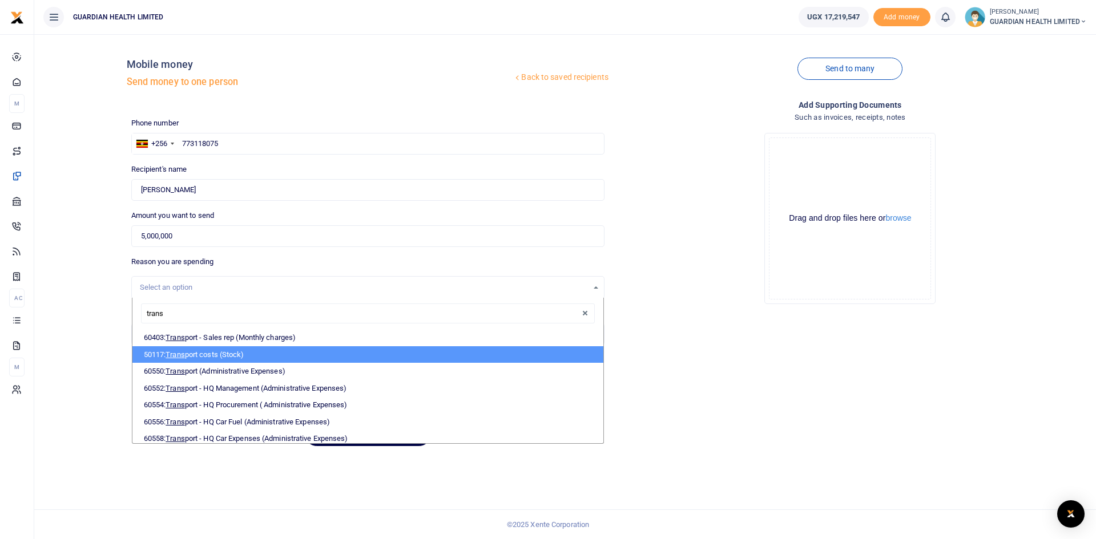
click at [229, 354] on li "50117: Trans port costs (Stock)" at bounding box center [367, 354] width 471 height 17
select select "5403"
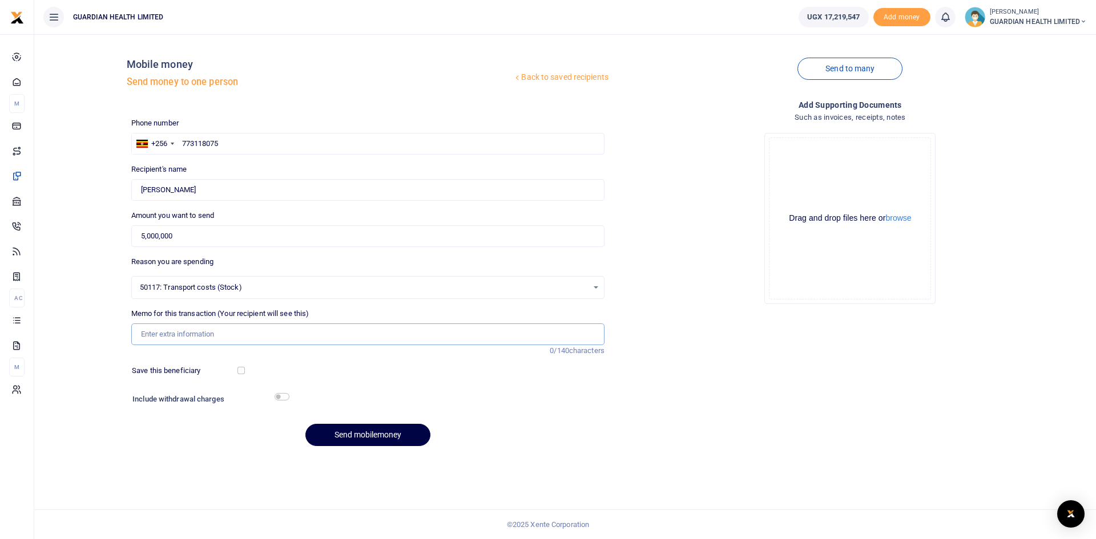
click at [208, 334] on input "Memo for this transaction (Your recipient will see this)" at bounding box center [367, 335] width 473 height 22
type input "Transport for Nairobi Stock"
click at [369, 431] on button "Send mobilemoney" at bounding box center [367, 435] width 125 height 22
paste input "706739561"
click at [181, 143] on input "706739561" at bounding box center [367, 144] width 473 height 22
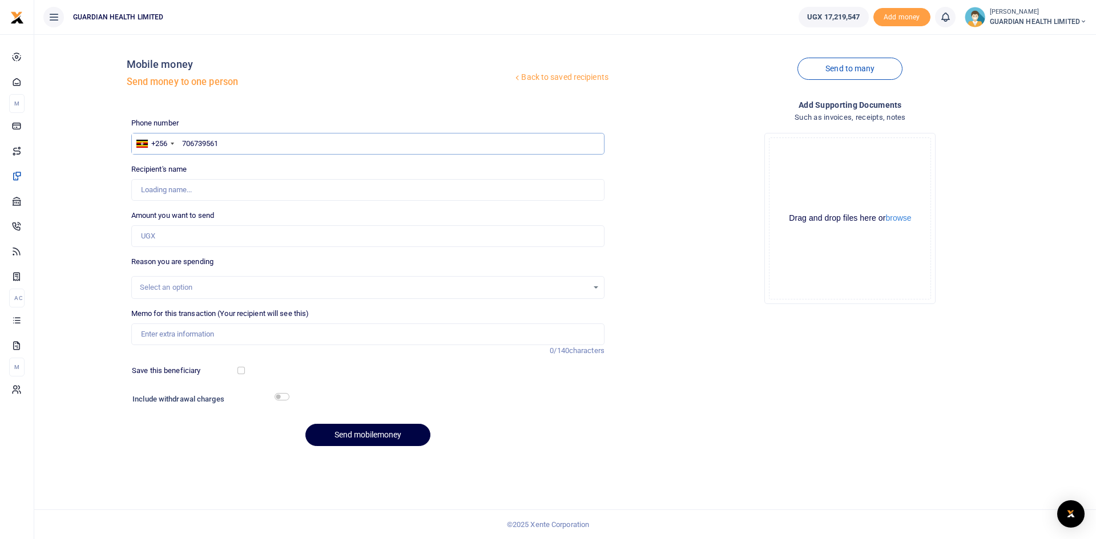
type input "706739561"
click at [166, 236] on input "Amount you want to send" at bounding box center [367, 236] width 473 height 22
type input "320,000"
click at [182, 289] on div "Select an option" at bounding box center [364, 287] width 448 height 11
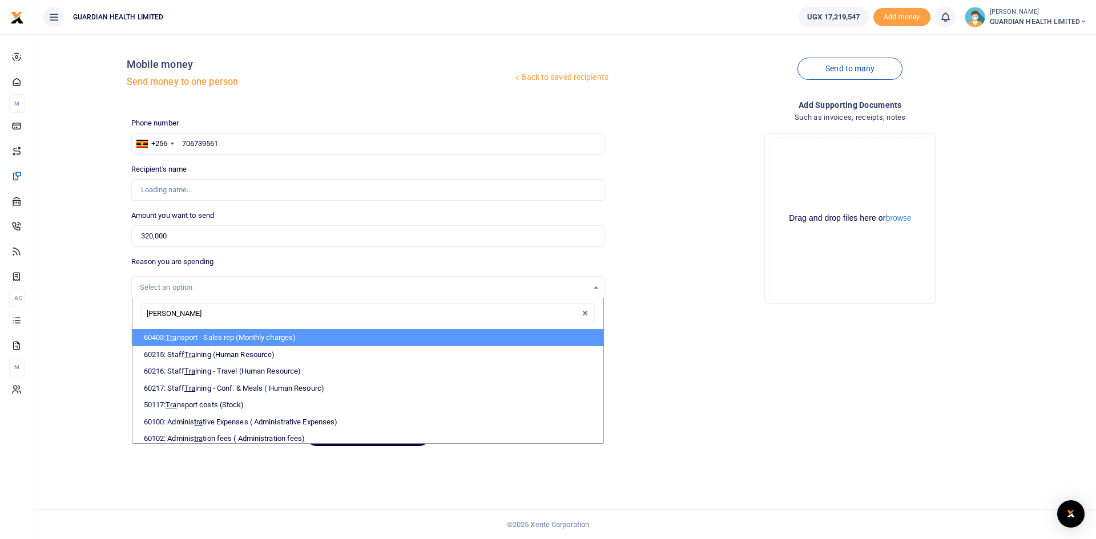
type input "trans"
type input "Joseph Kasekende"
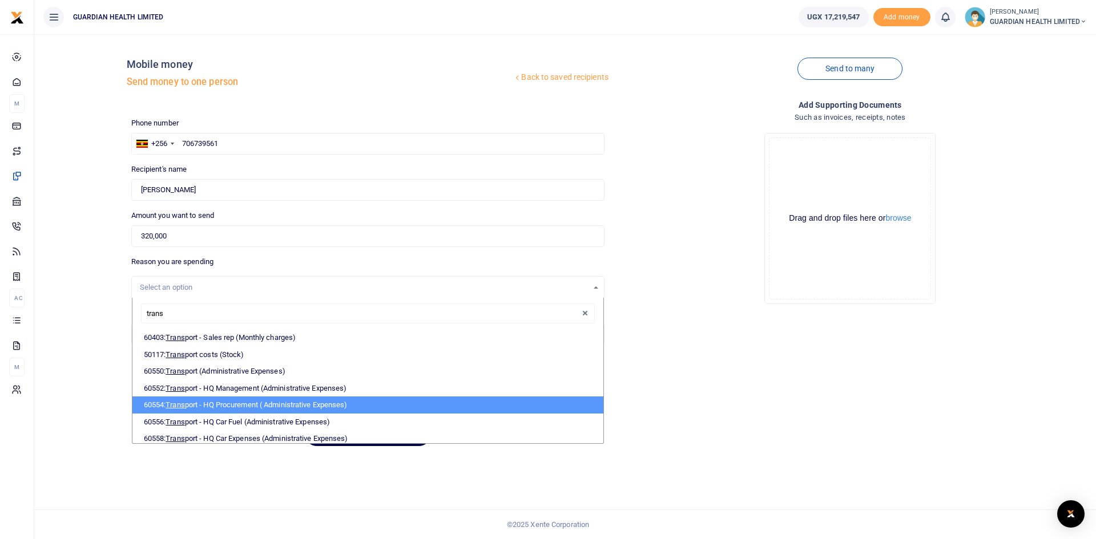
click at [238, 406] on li "60554: Trans port - HQ Procurement ( Administrative Expenses)" at bounding box center [367, 405] width 471 height 17
select select "5424"
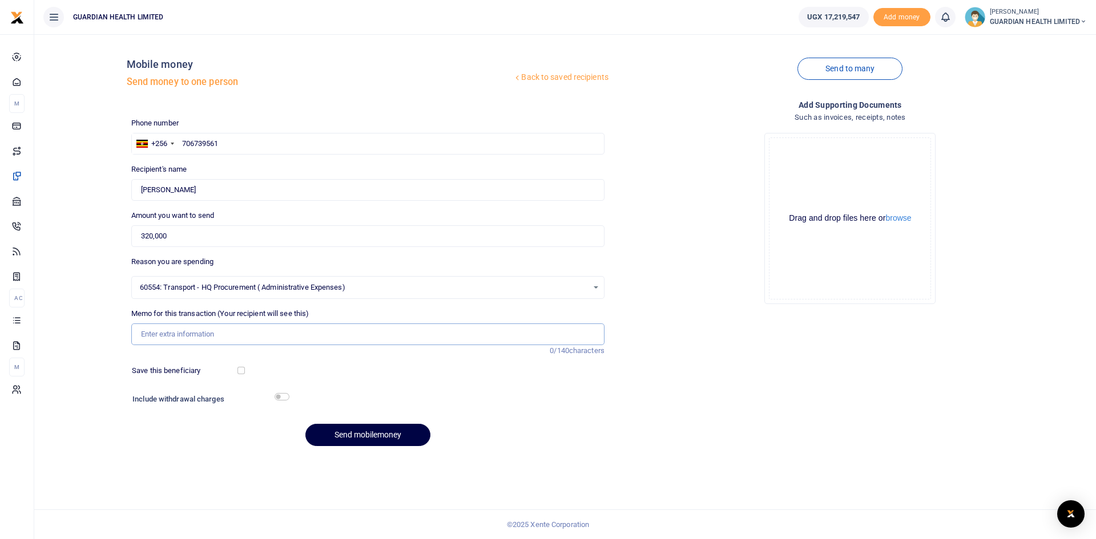
click at [226, 337] on input "Memo for this transaction (Your recipient will see this)" at bounding box center [367, 335] width 473 height 22
type input "Gulu and Mbale stock delivery"
click at [241, 369] on input "checkbox" at bounding box center [240, 370] width 7 height 7
checkbox input "true"
drag, startPoint x: 280, startPoint y: 397, endPoint x: 292, endPoint y: 406, distance: 15.5
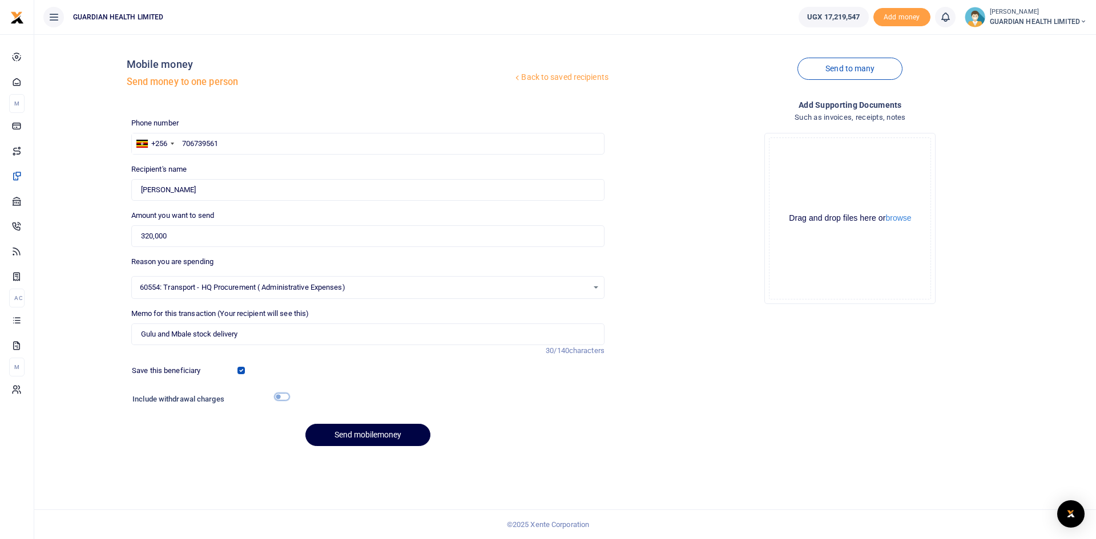
click at [280, 397] on input "checkbox" at bounding box center [281, 396] width 15 height 7
checkbox input "true"
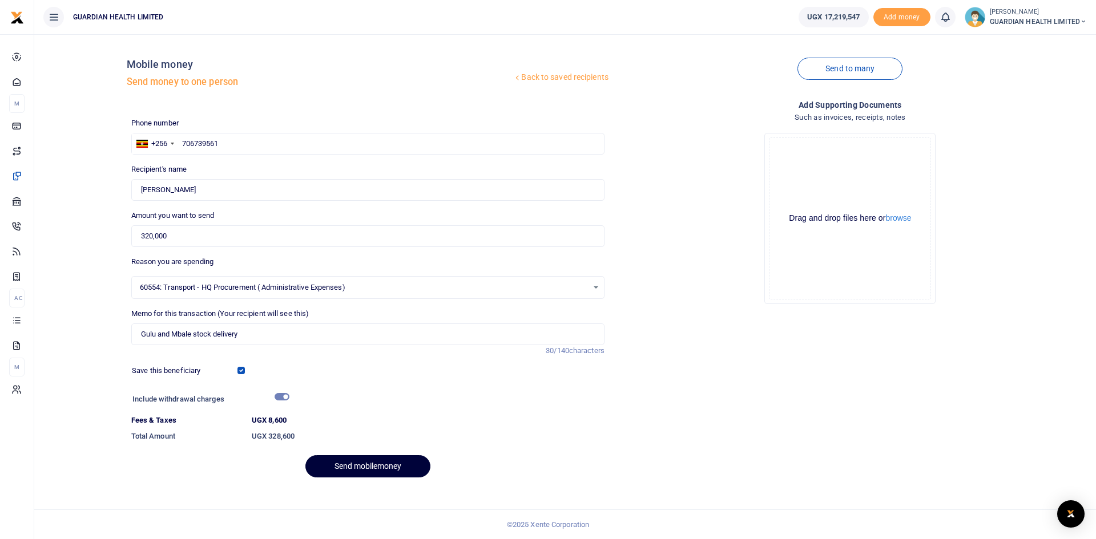
click at [343, 464] on button "Send mobilemoney" at bounding box center [367, 466] width 125 height 22
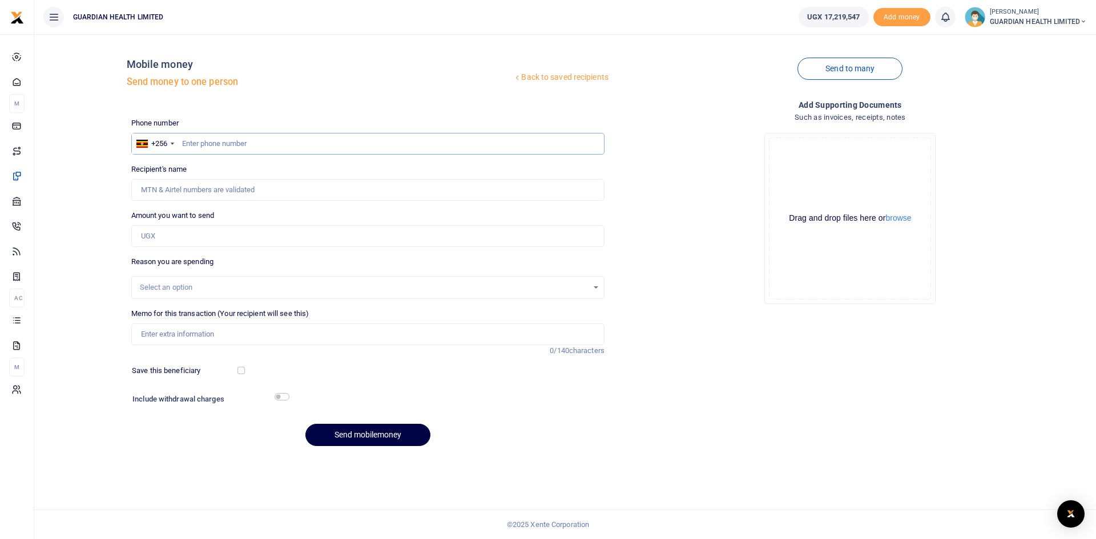
paste input "753336761"
click at [181, 144] on input "753336761" at bounding box center [367, 144] width 473 height 22
type input "753336761"
click at [175, 231] on input "Amount you want to send" at bounding box center [367, 236] width 473 height 22
type input "165,000"
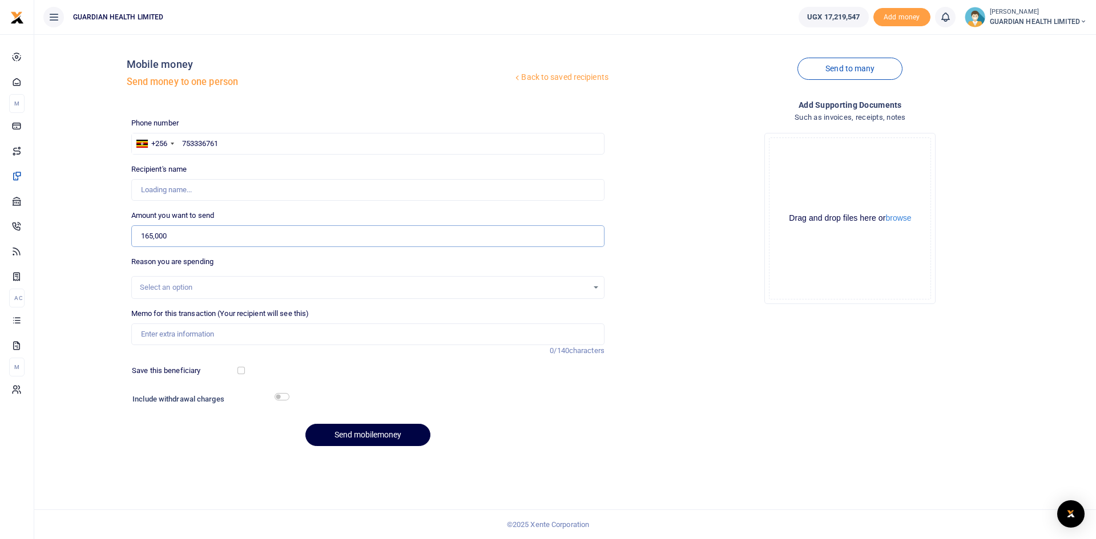
type input "[PERSON_NAME]"
type input "165,000"
click at [172, 289] on div "Select an option" at bounding box center [364, 287] width 448 height 11
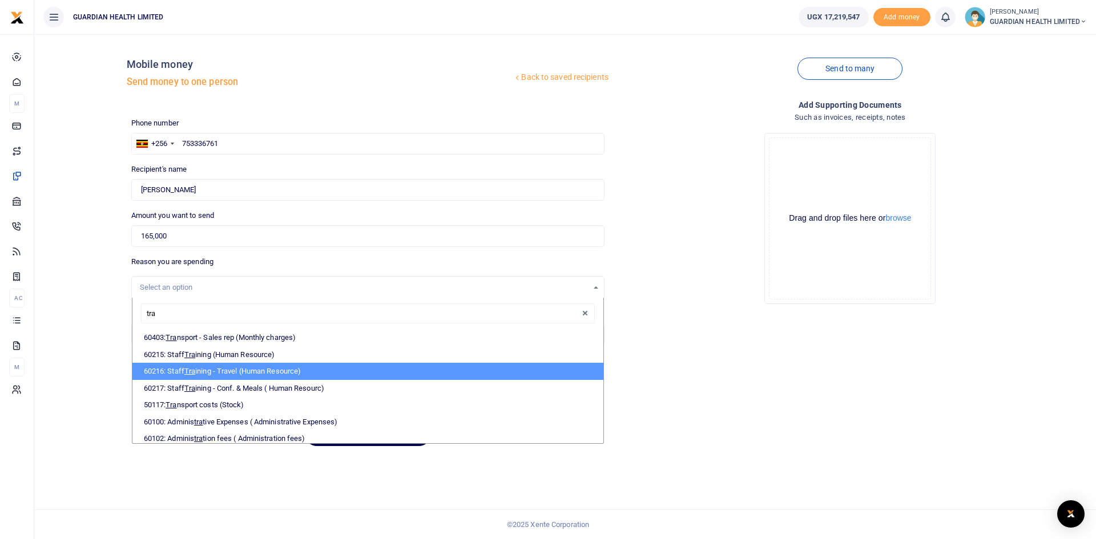
type input "[PERSON_NAME]"
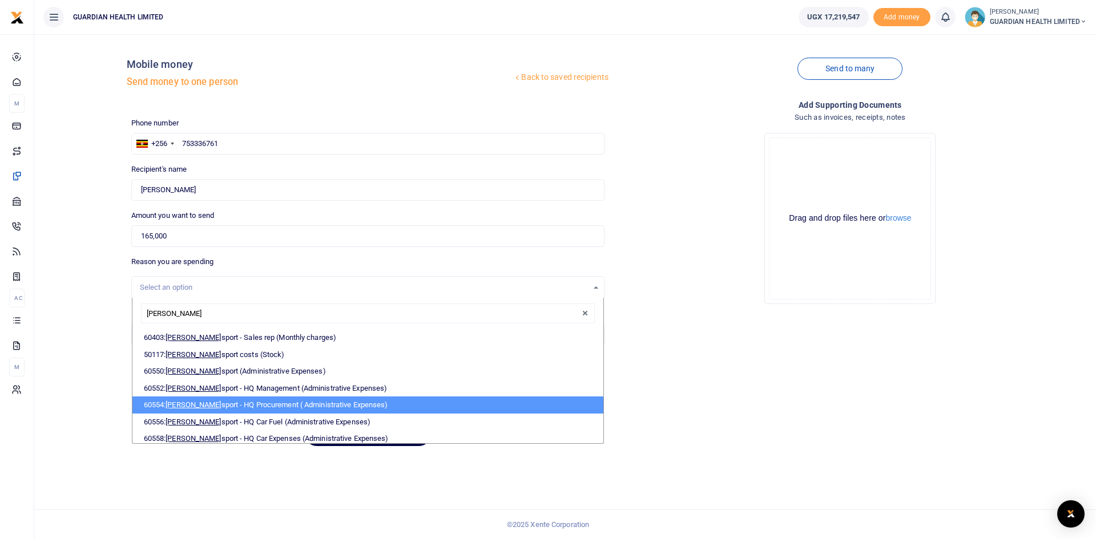
click at [223, 403] on li "60554: Tran sport - HQ Procurement ( Administrative Expenses)" at bounding box center [367, 405] width 471 height 17
select select "5424"
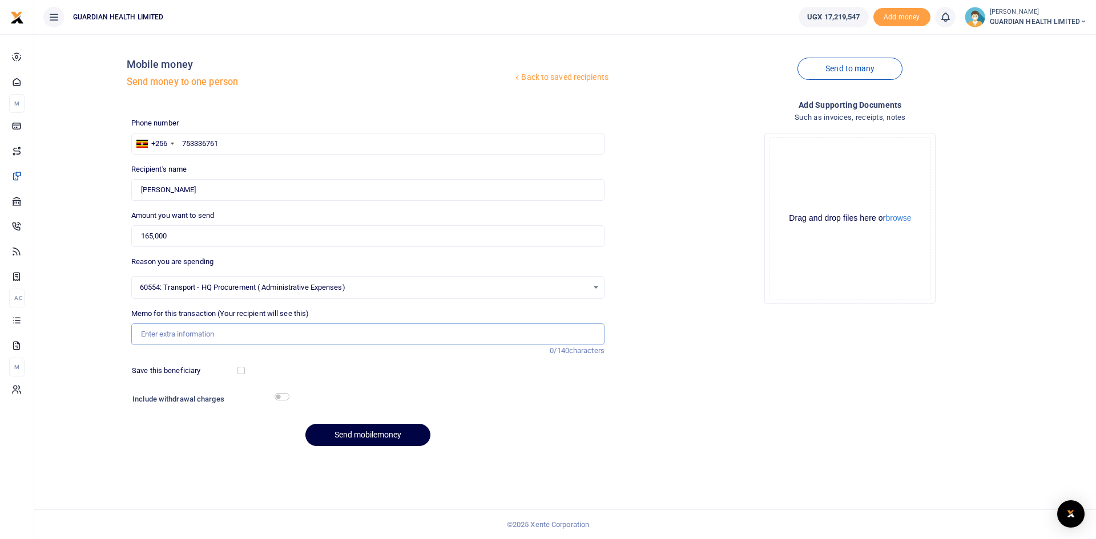
click at [194, 339] on input "Memo for this transaction (Your recipient will see this)" at bounding box center [367, 335] width 473 height 22
type input "Mbarara Stock Delivery"
click at [239, 373] on input "checkbox" at bounding box center [240, 370] width 7 height 7
checkbox input "true"
click at [276, 397] on input "checkbox" at bounding box center [281, 396] width 15 height 7
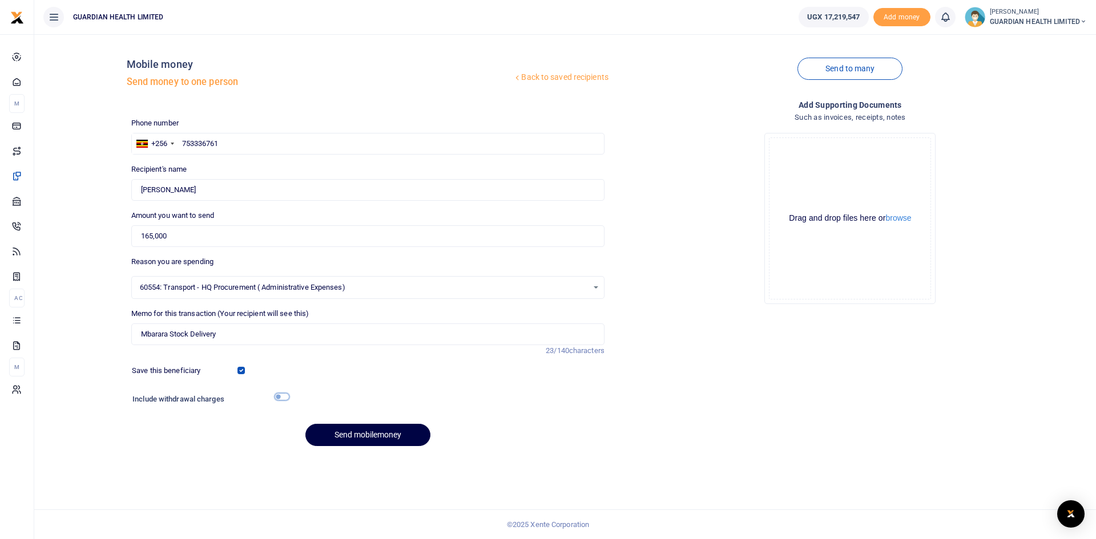
checkbox input "true"
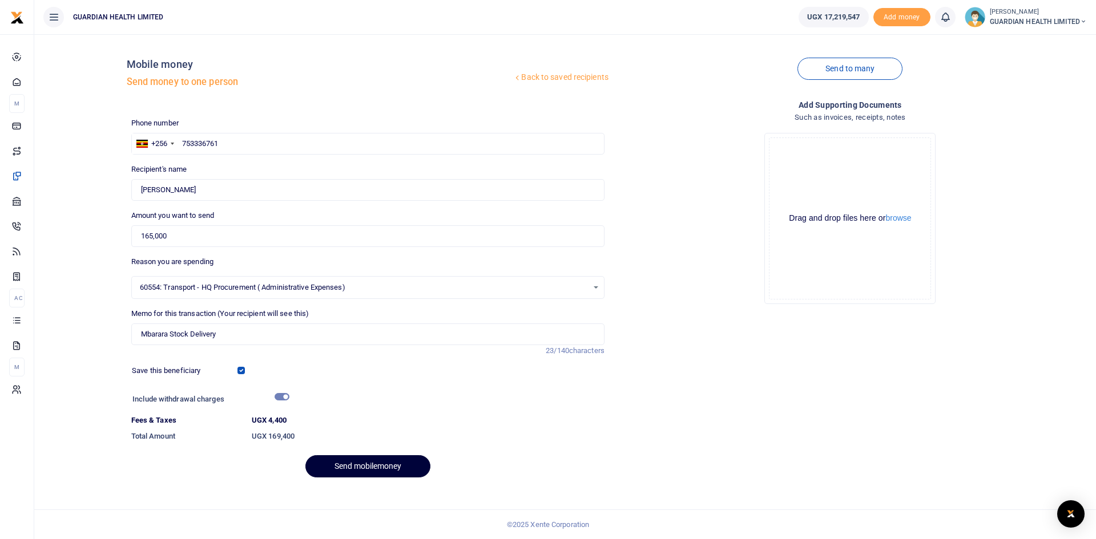
click at [334, 461] on button "Send mobilemoney" at bounding box center [367, 466] width 125 height 22
